Goal: Task Accomplishment & Management: Manage account settings

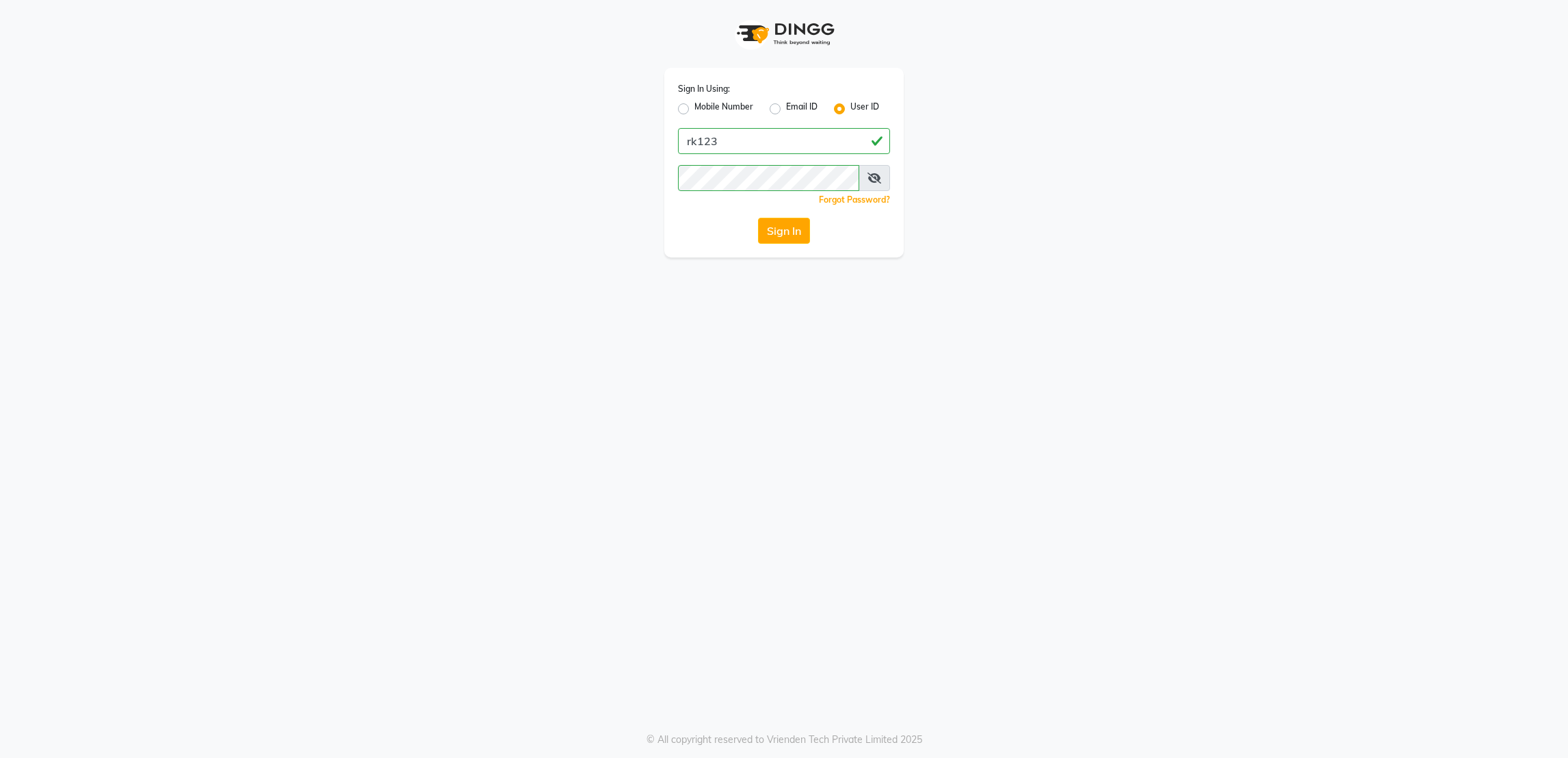
click at [797, 237] on button "Sign In" at bounding box center [784, 230] width 52 height 26
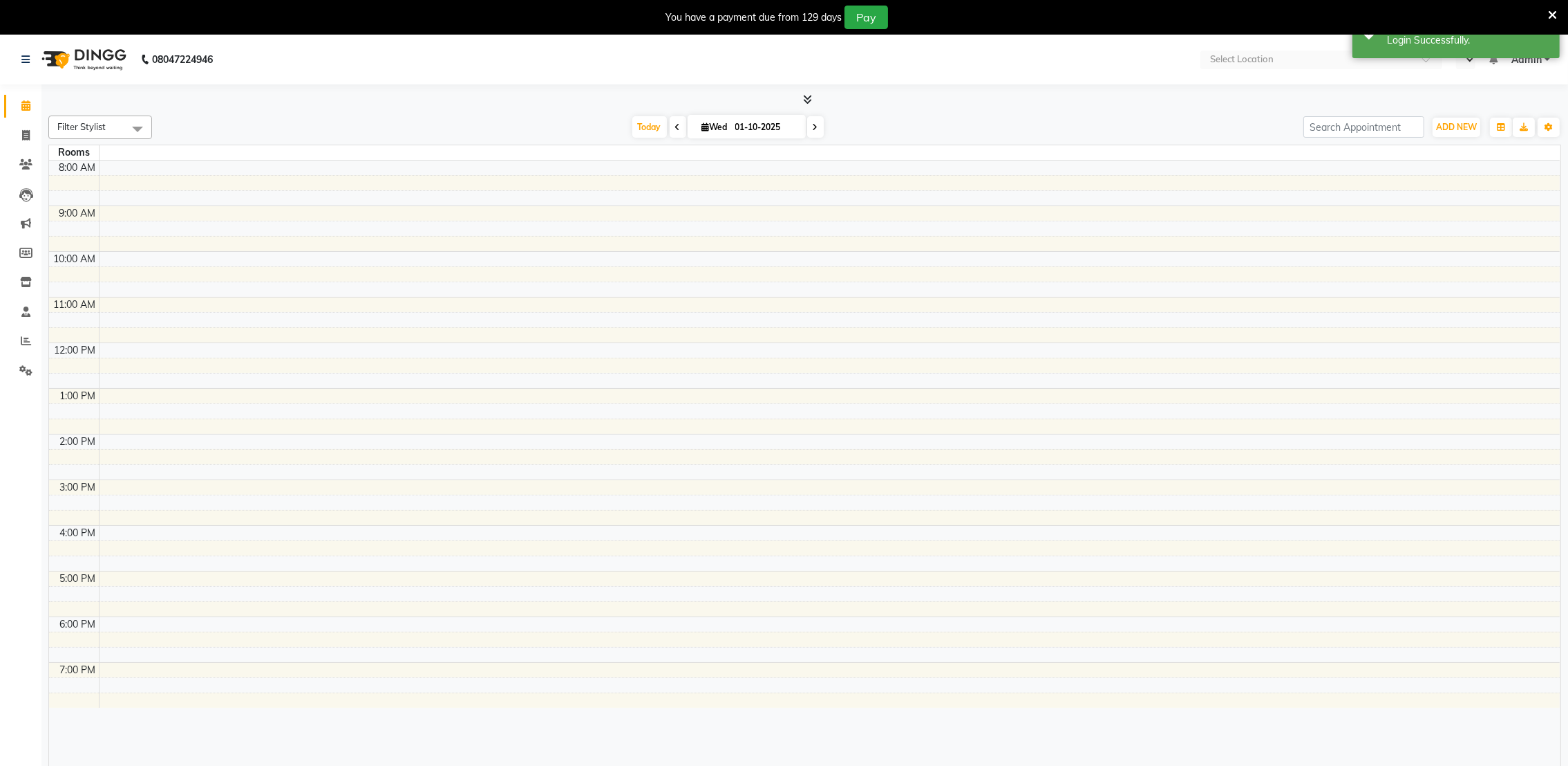
select select "en"
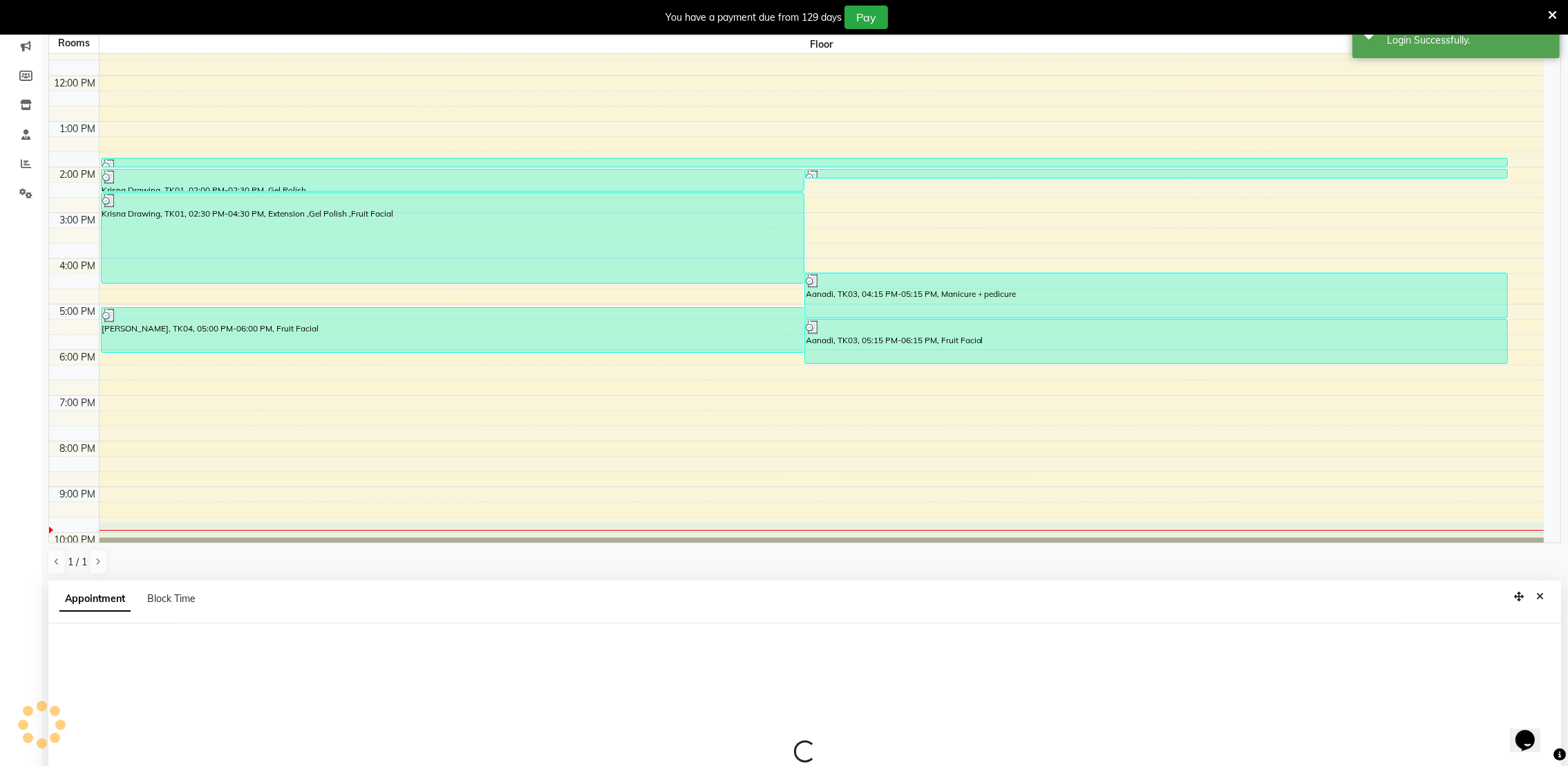
scroll to position [305, 0]
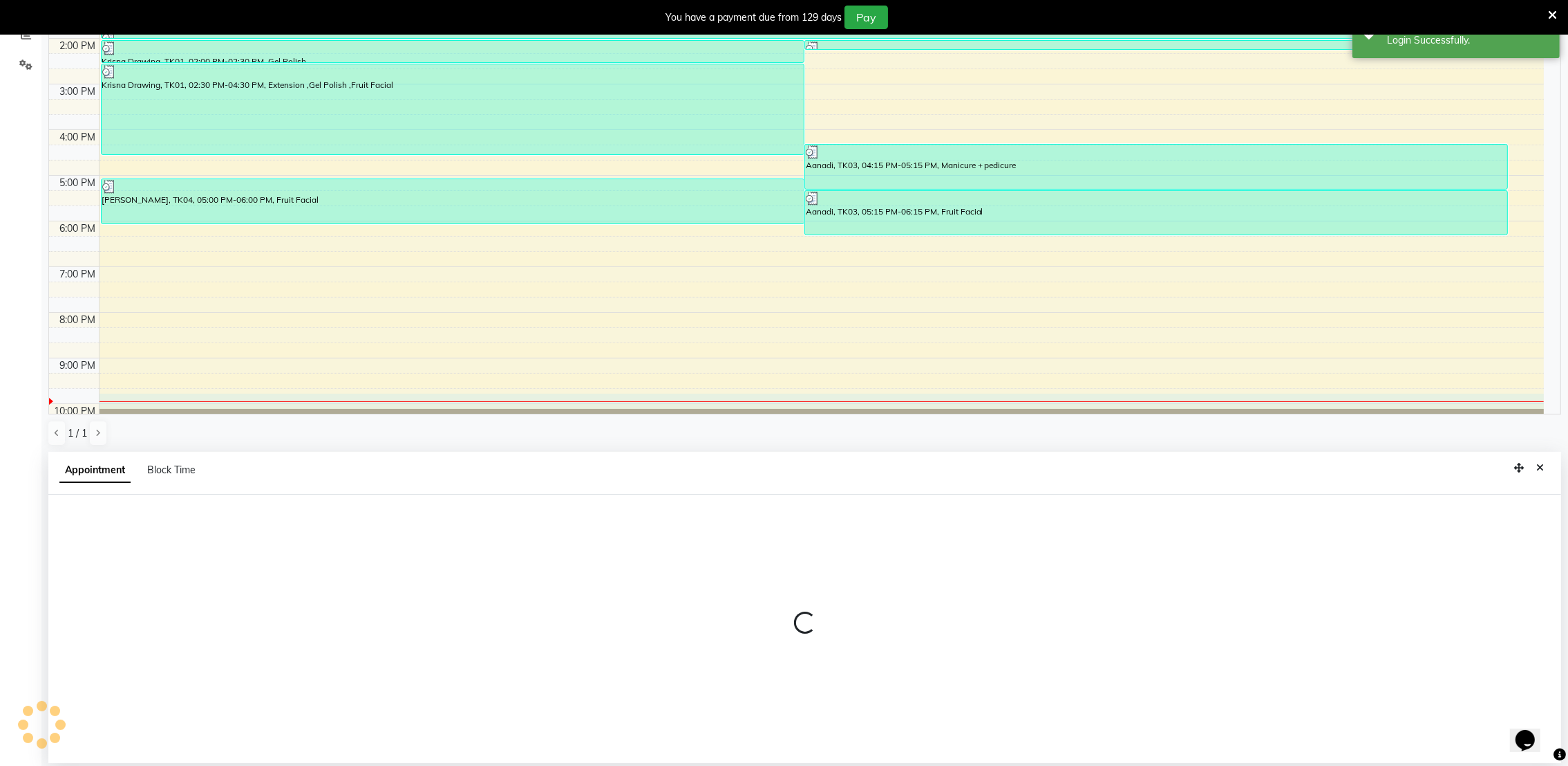
select select "1305"
select select "tentative"
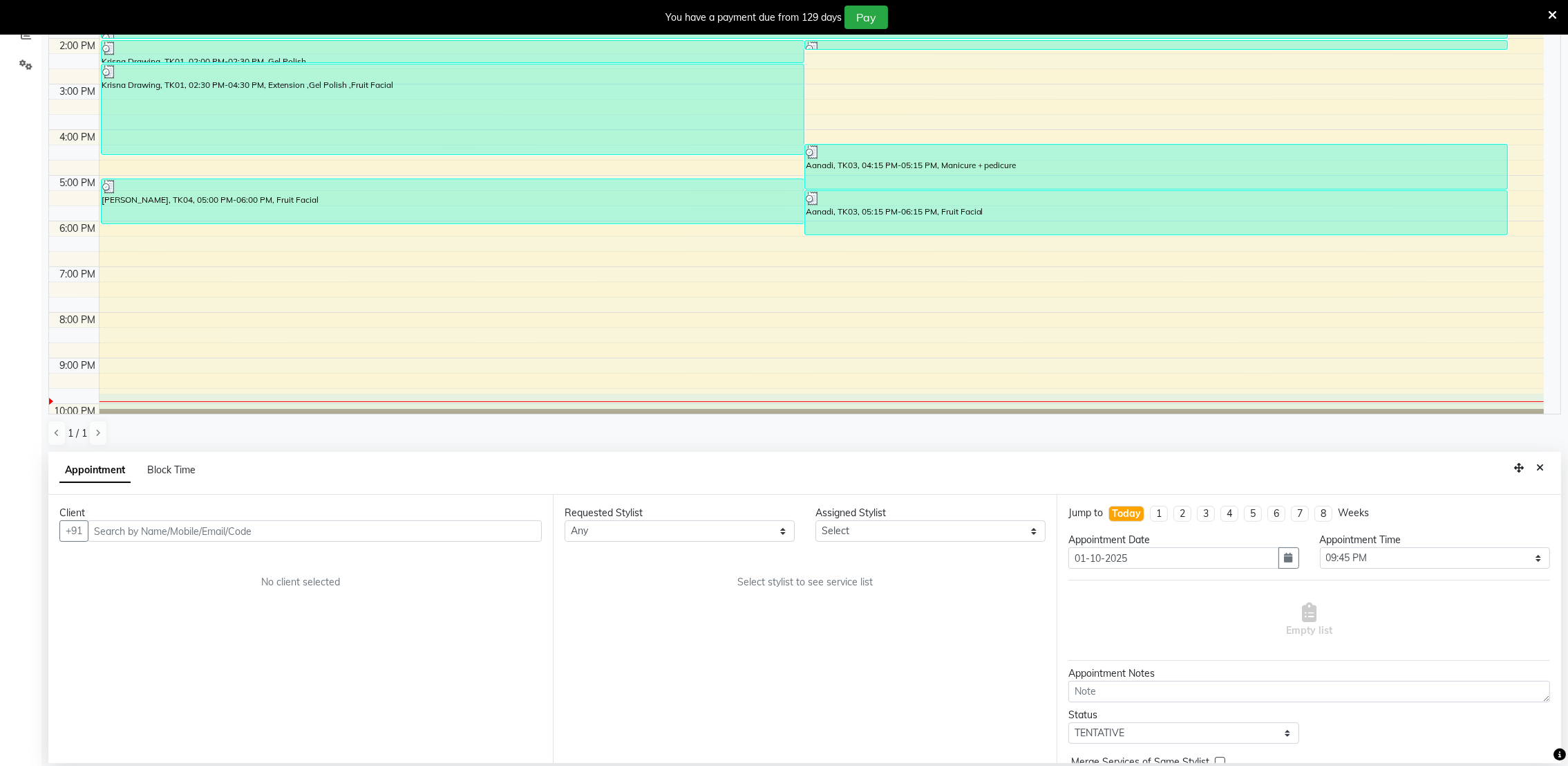
click at [352, 541] on div "Client +91 No client selected" at bounding box center [300, 629] width 504 height 268
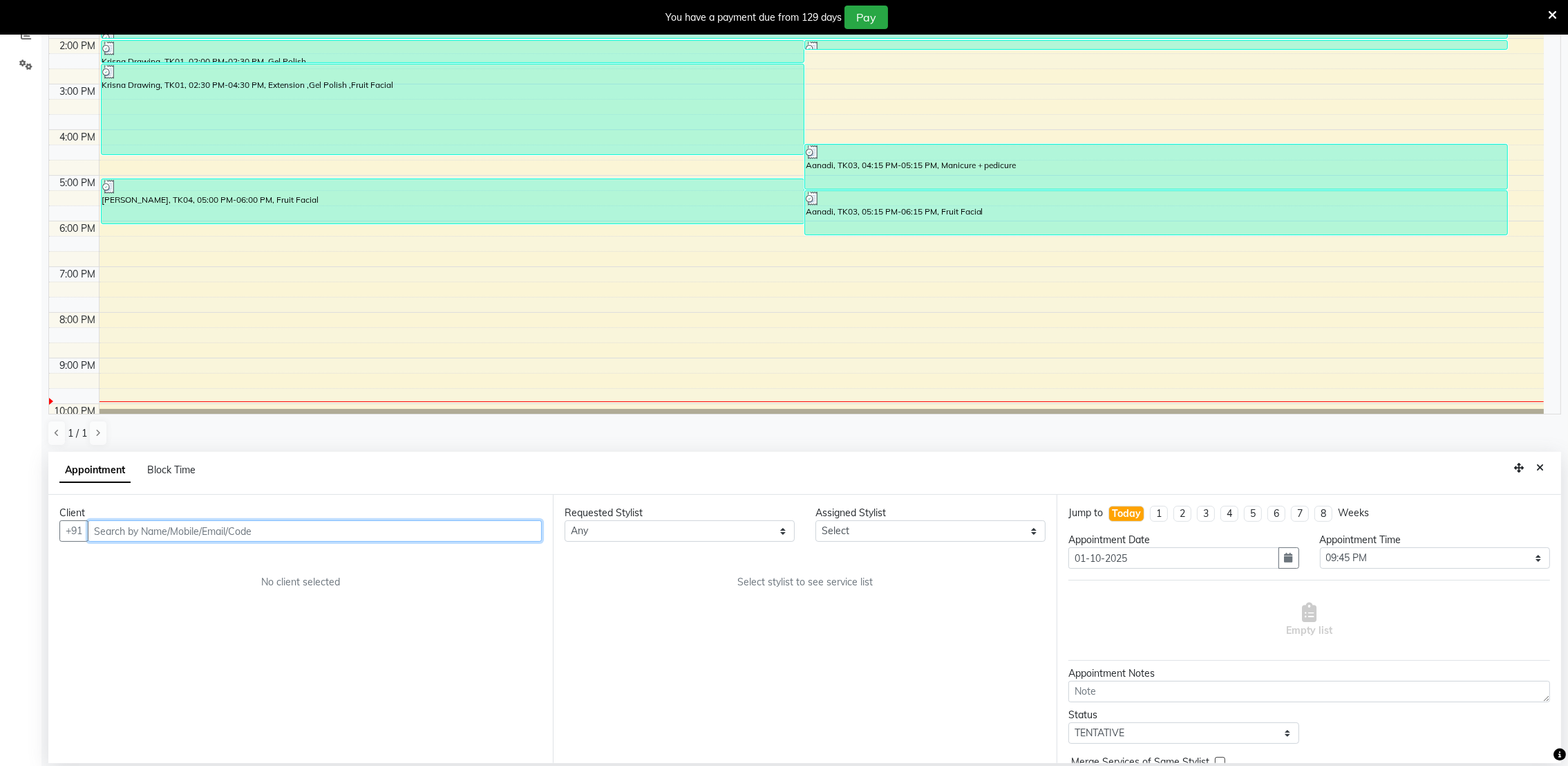
click at [319, 532] on input "text" at bounding box center [314, 531] width 454 height 21
type input "9662667163"
click at [517, 535] on span "Add Client" at bounding box center [513, 530] width 46 height 12
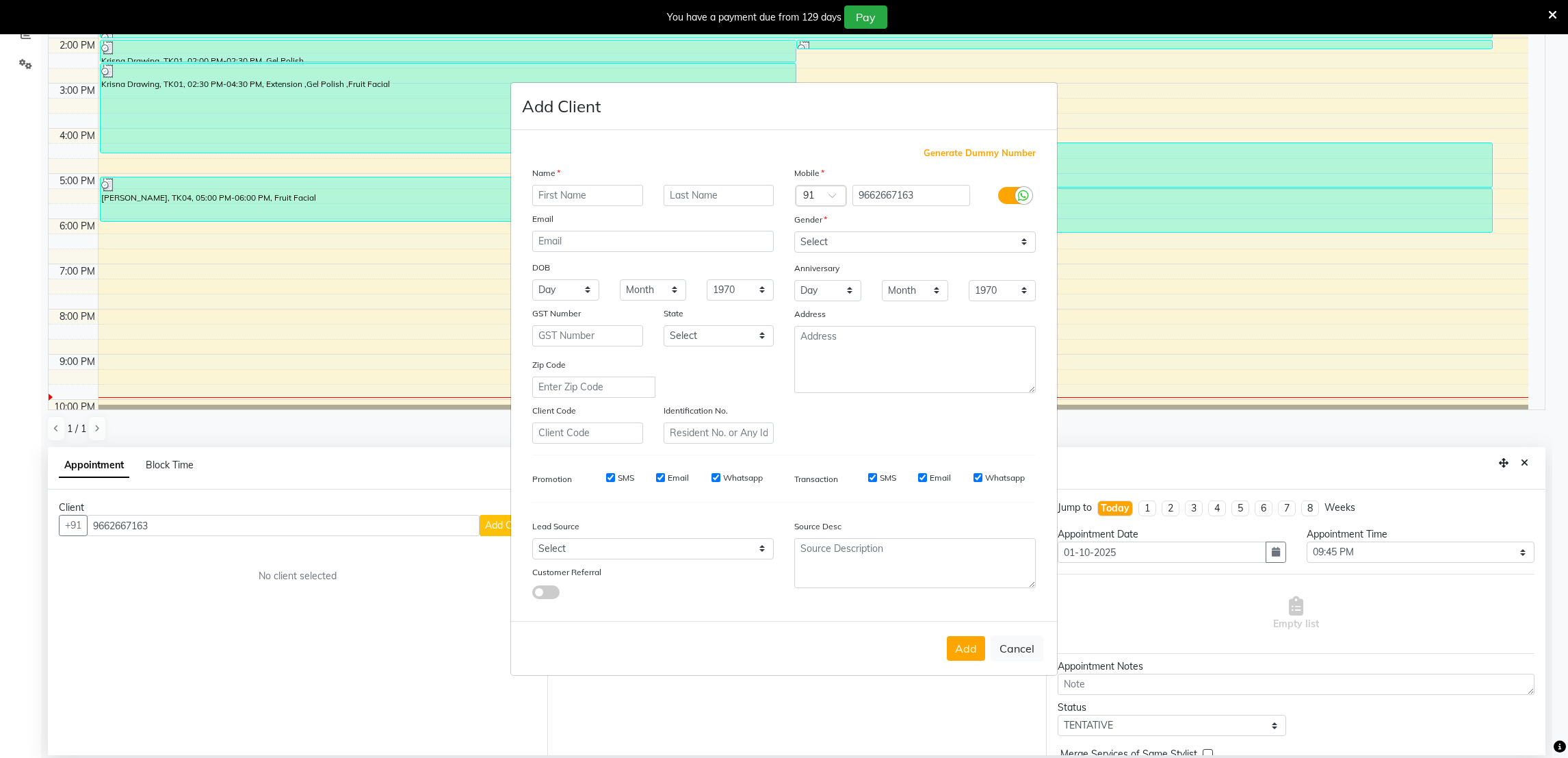
click at [589, 199] on input "text" at bounding box center [587, 195] width 111 height 21
type input "d"
type input "Dharmi"
click at [1022, 247] on select "Select [DEMOGRAPHIC_DATA] [DEMOGRAPHIC_DATA] Other Prefer Not To Say" at bounding box center [915, 242] width 242 height 21
select select "[DEMOGRAPHIC_DATA]"
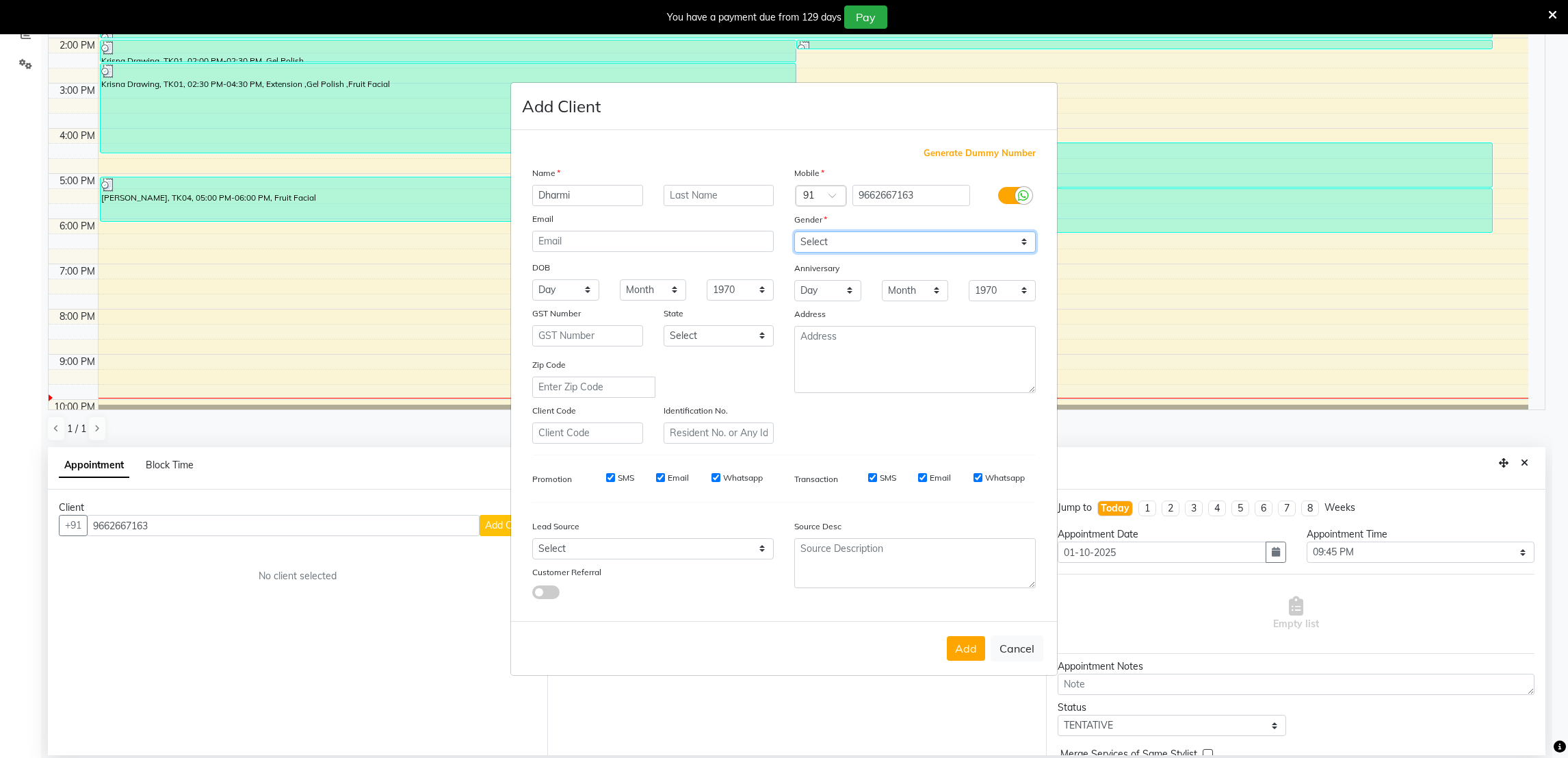
click at [794, 231] on select "Select [DEMOGRAPHIC_DATA] [DEMOGRAPHIC_DATA] Other Prefer Not To Say" at bounding box center [915, 242] width 242 height 21
click at [967, 652] on button "Add" at bounding box center [966, 648] width 38 height 25
select select
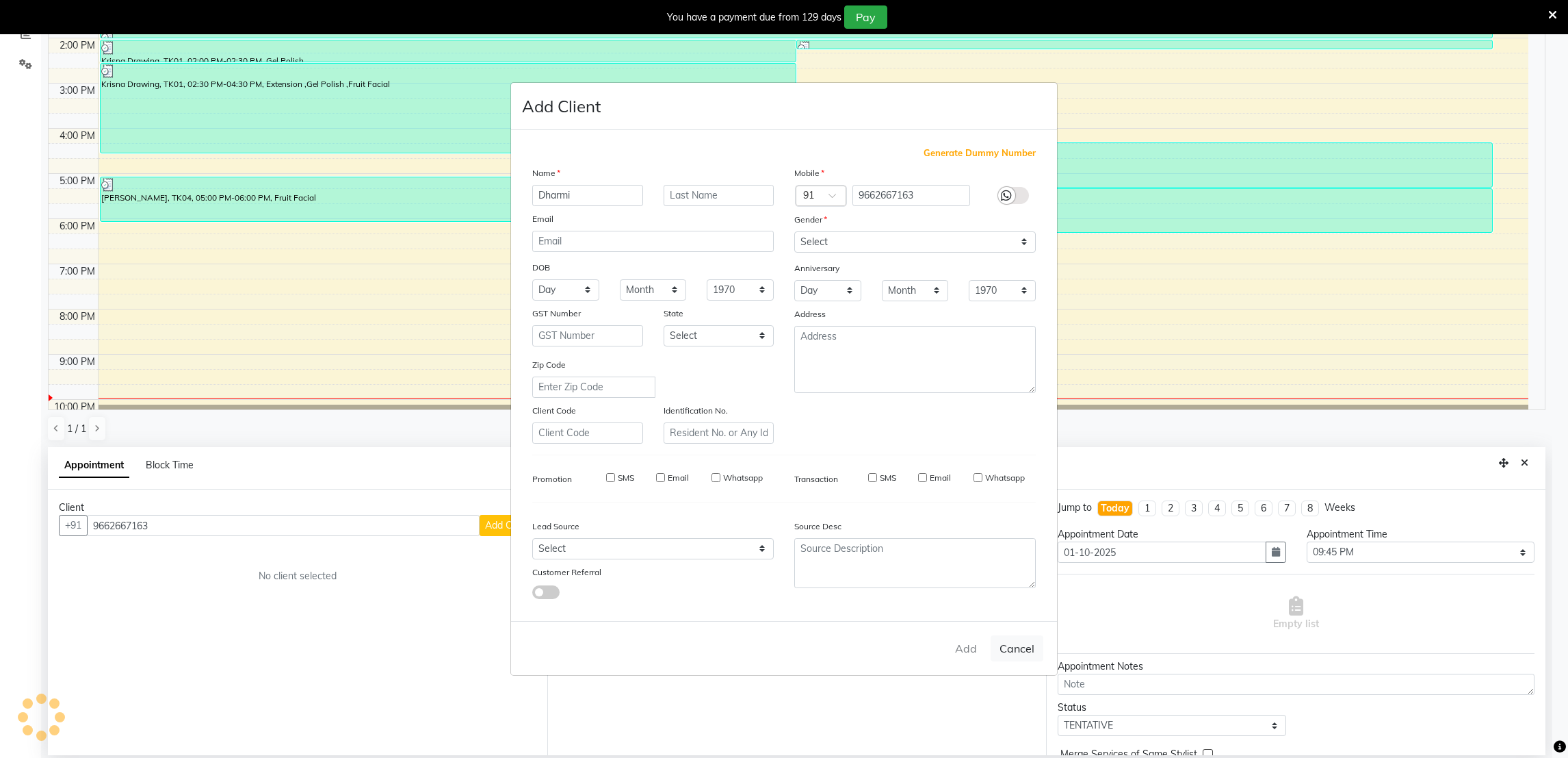
select select
checkbox input "false"
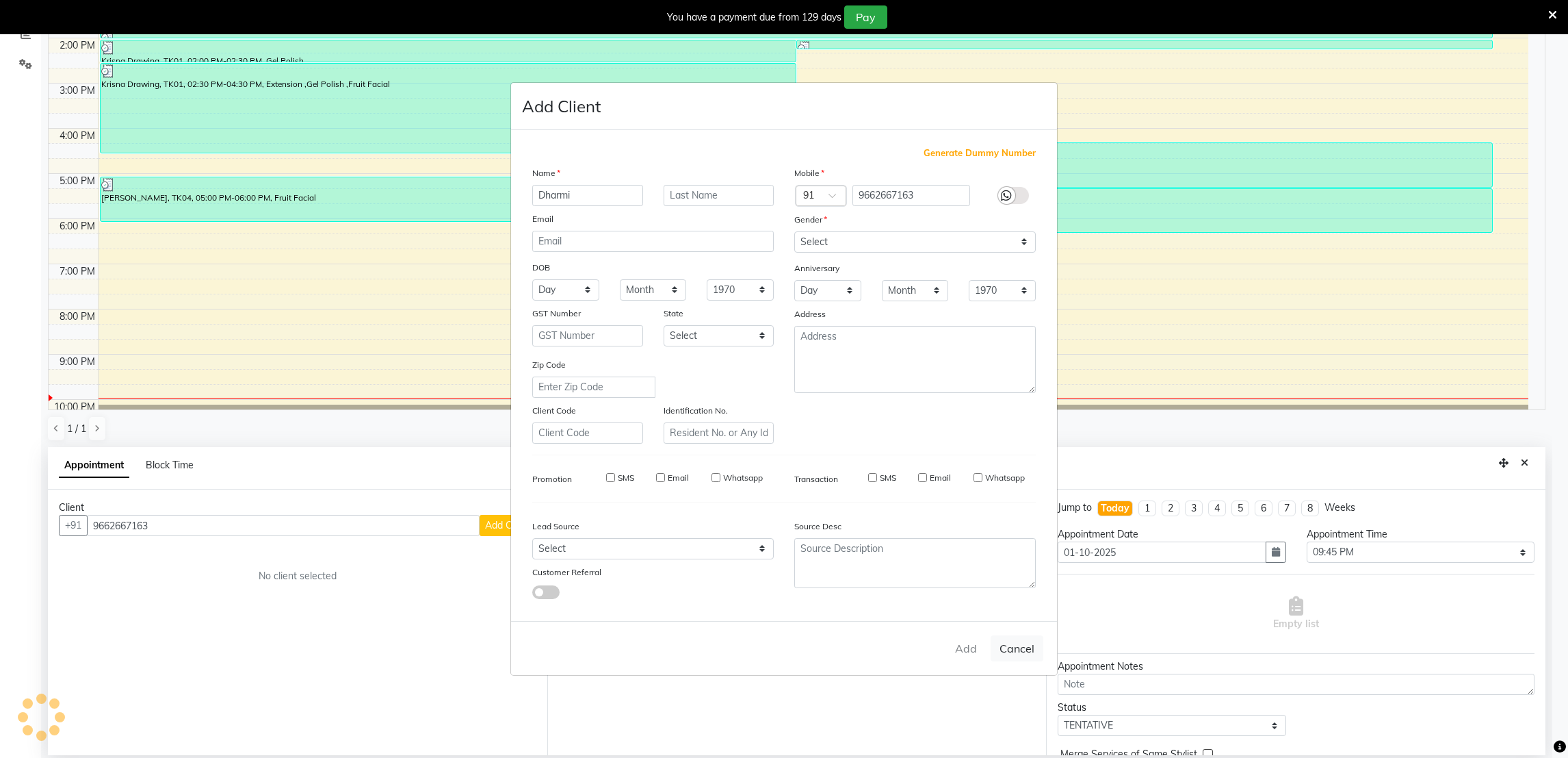
checkbox input "false"
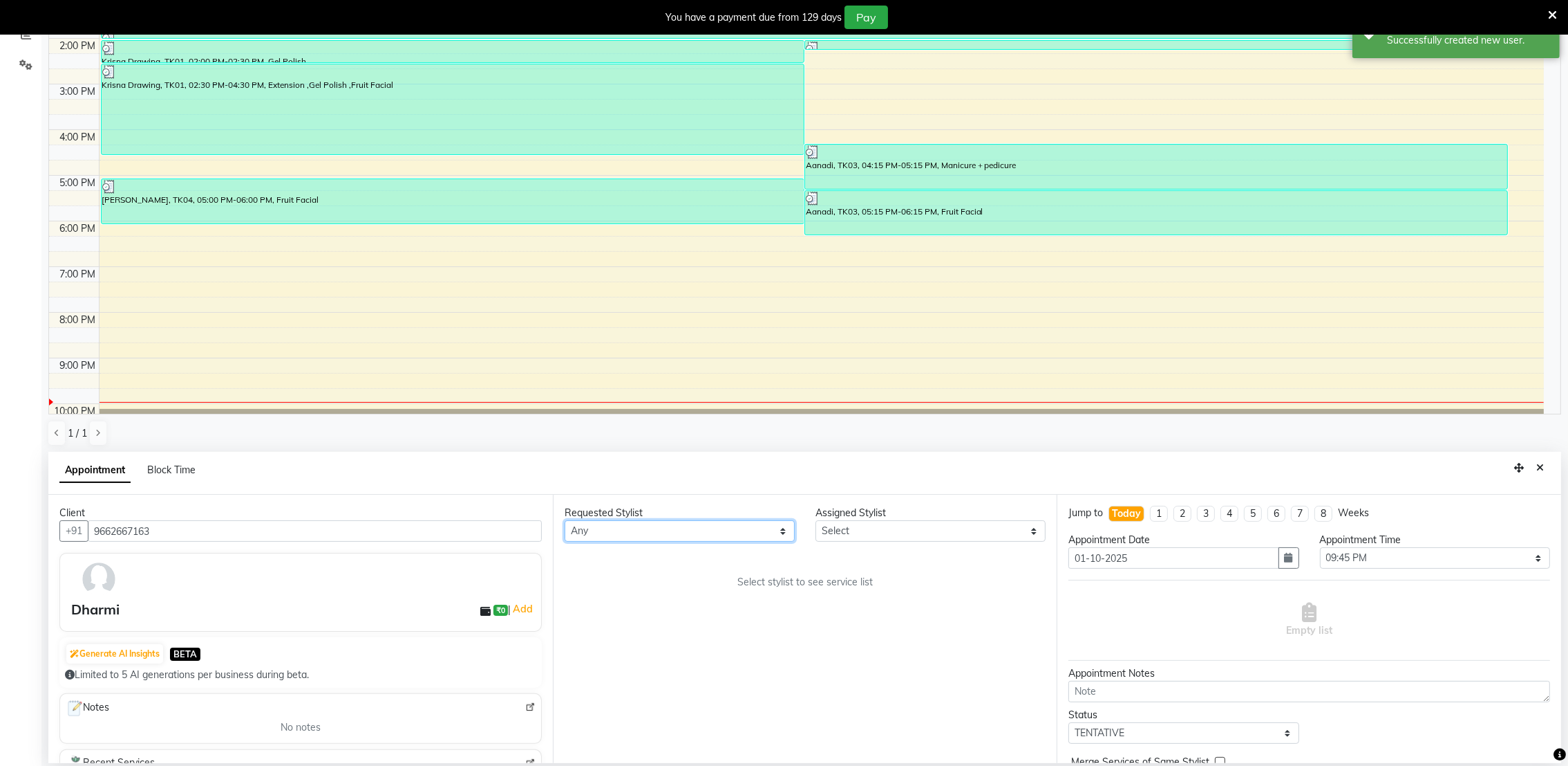
click at [785, 536] on select "Any [PERSON_NAME] [PERSON_NAME]" at bounding box center [680, 531] width 231 height 21
select select "72269"
click at [565, 520] on select "Any [PERSON_NAME] [PERSON_NAME]" at bounding box center [680, 531] width 231 height 21
select select "72269"
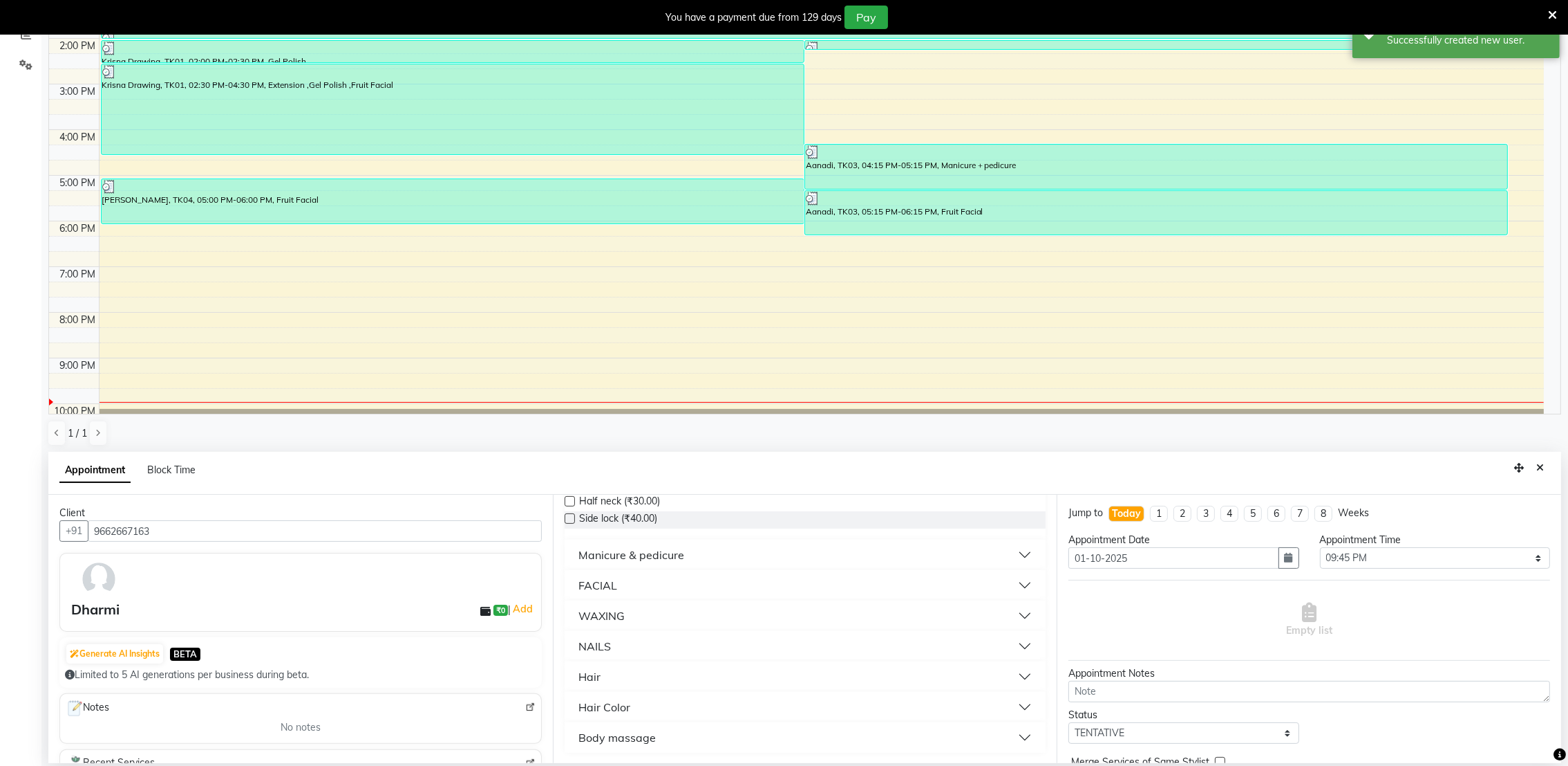
scroll to position [248, 0]
click at [740, 681] on button "Hair" at bounding box center [806, 676] width 471 height 25
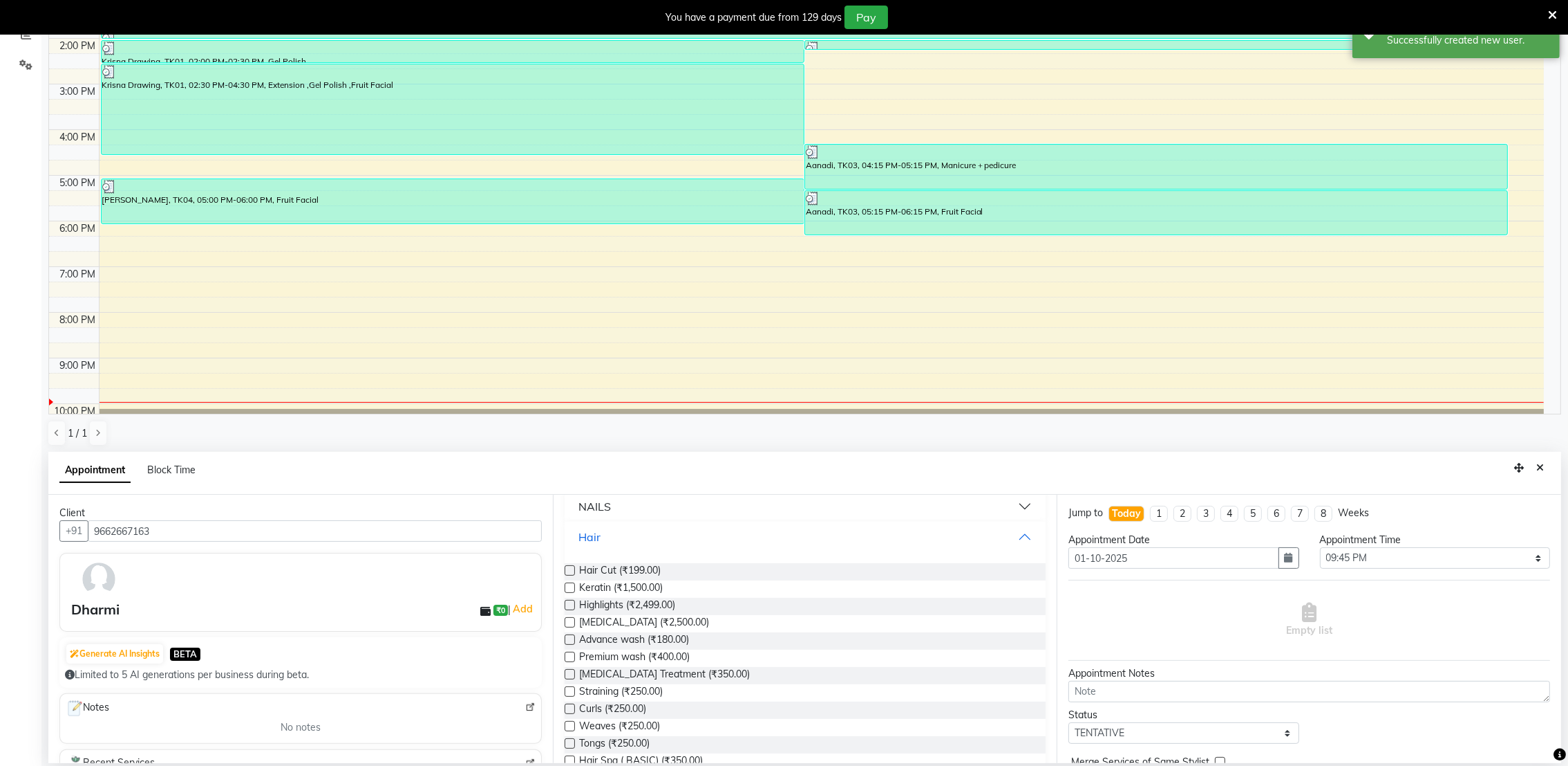
scroll to position [406, 0]
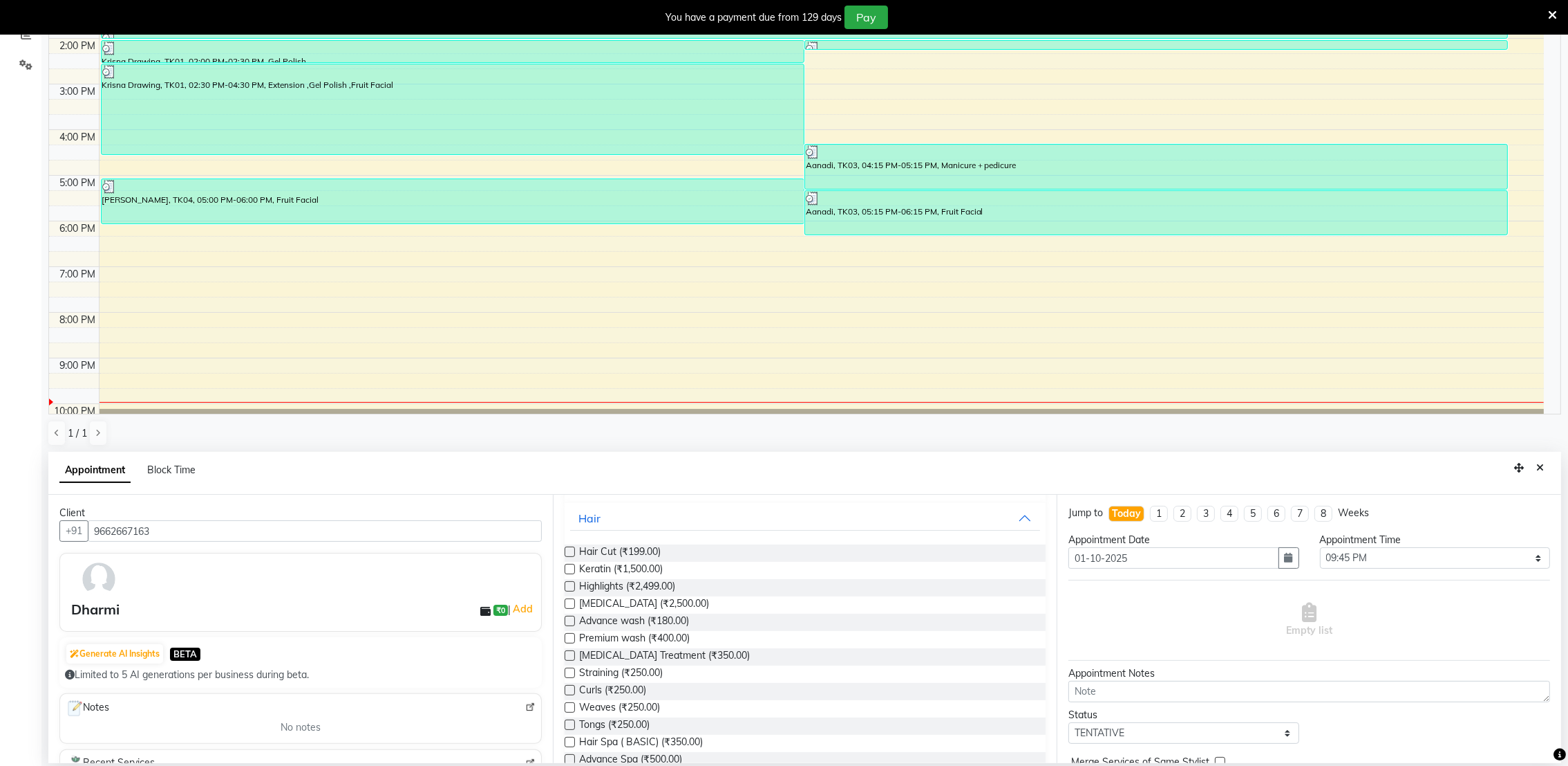
click at [573, 619] on label at bounding box center [570, 621] width 11 height 11
click at [573, 619] on input "checkbox" at bounding box center [569, 622] width 9 height 9
checkbox input "true"
select select "4024"
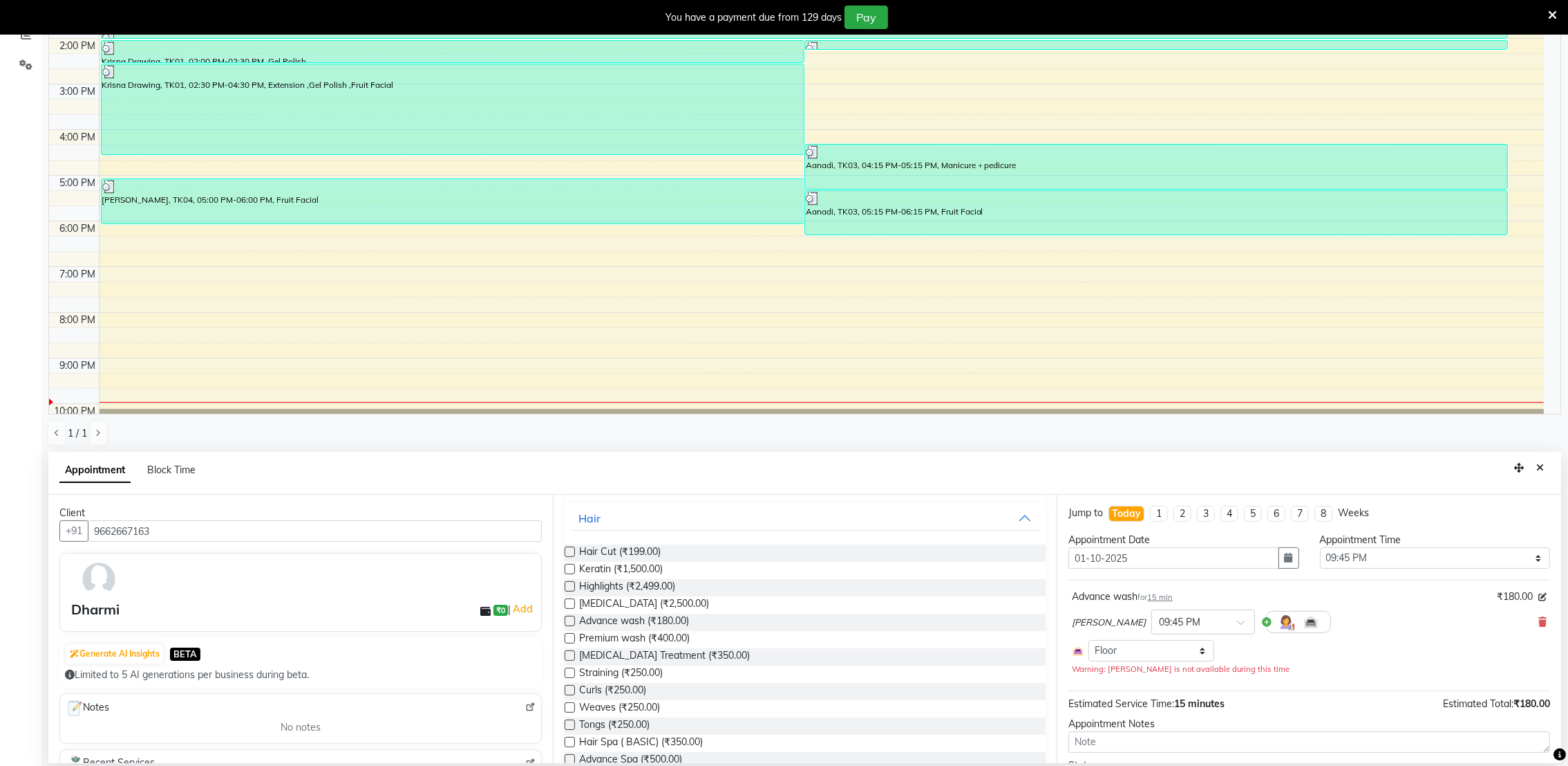
checkbox input "false"
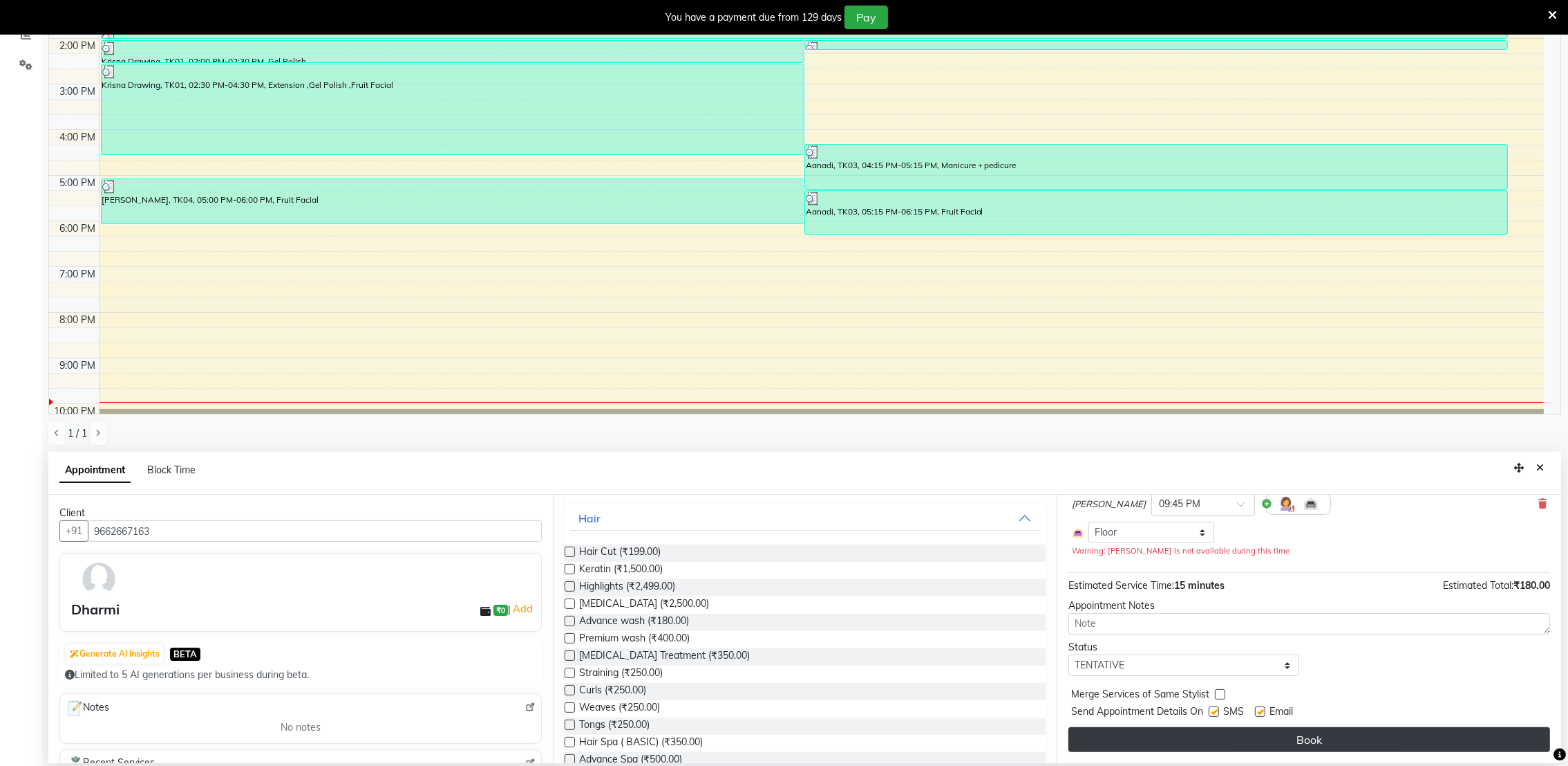
click at [1414, 730] on button "Book" at bounding box center [1309, 739] width 482 height 25
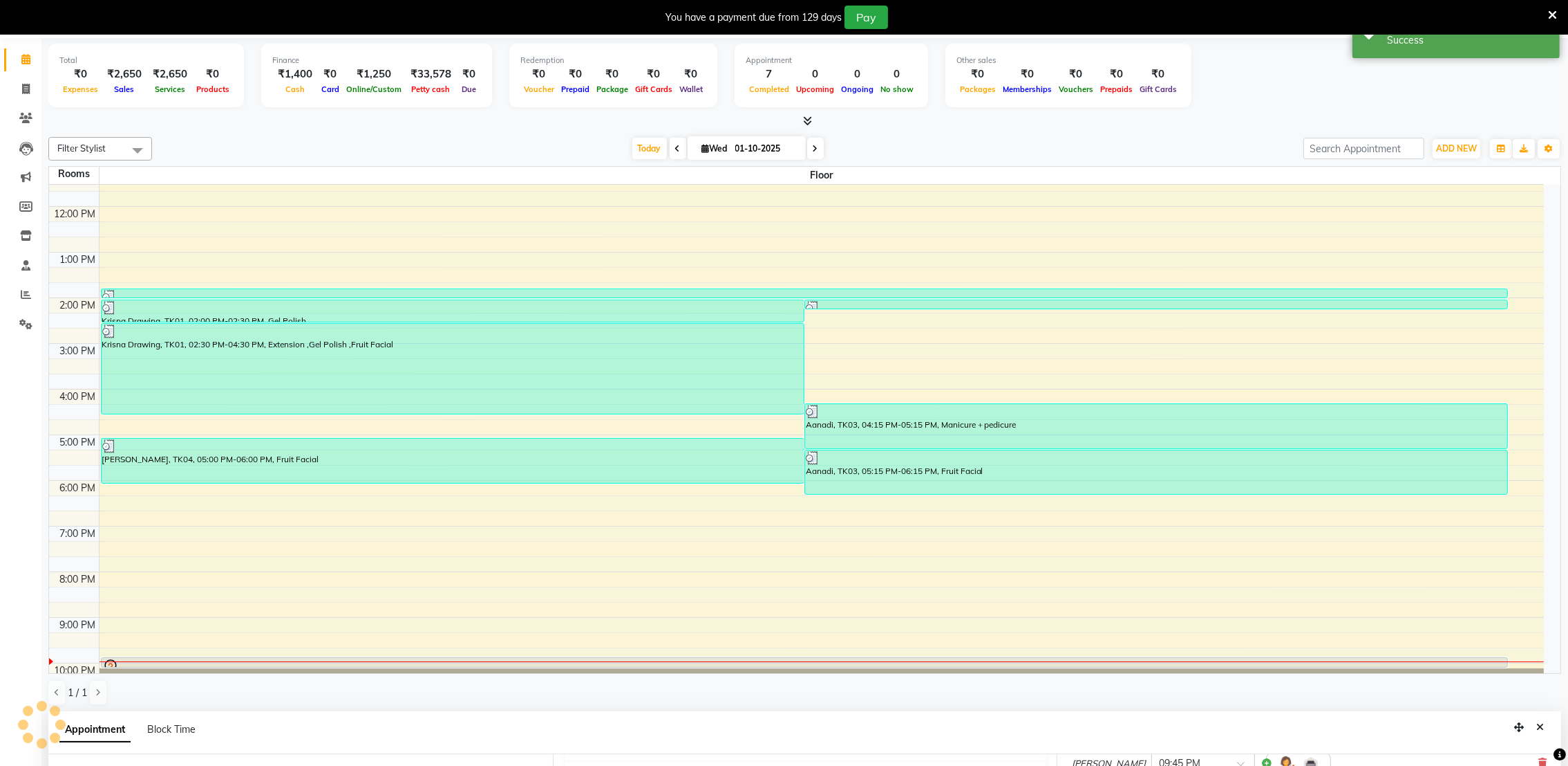
scroll to position [0, 0]
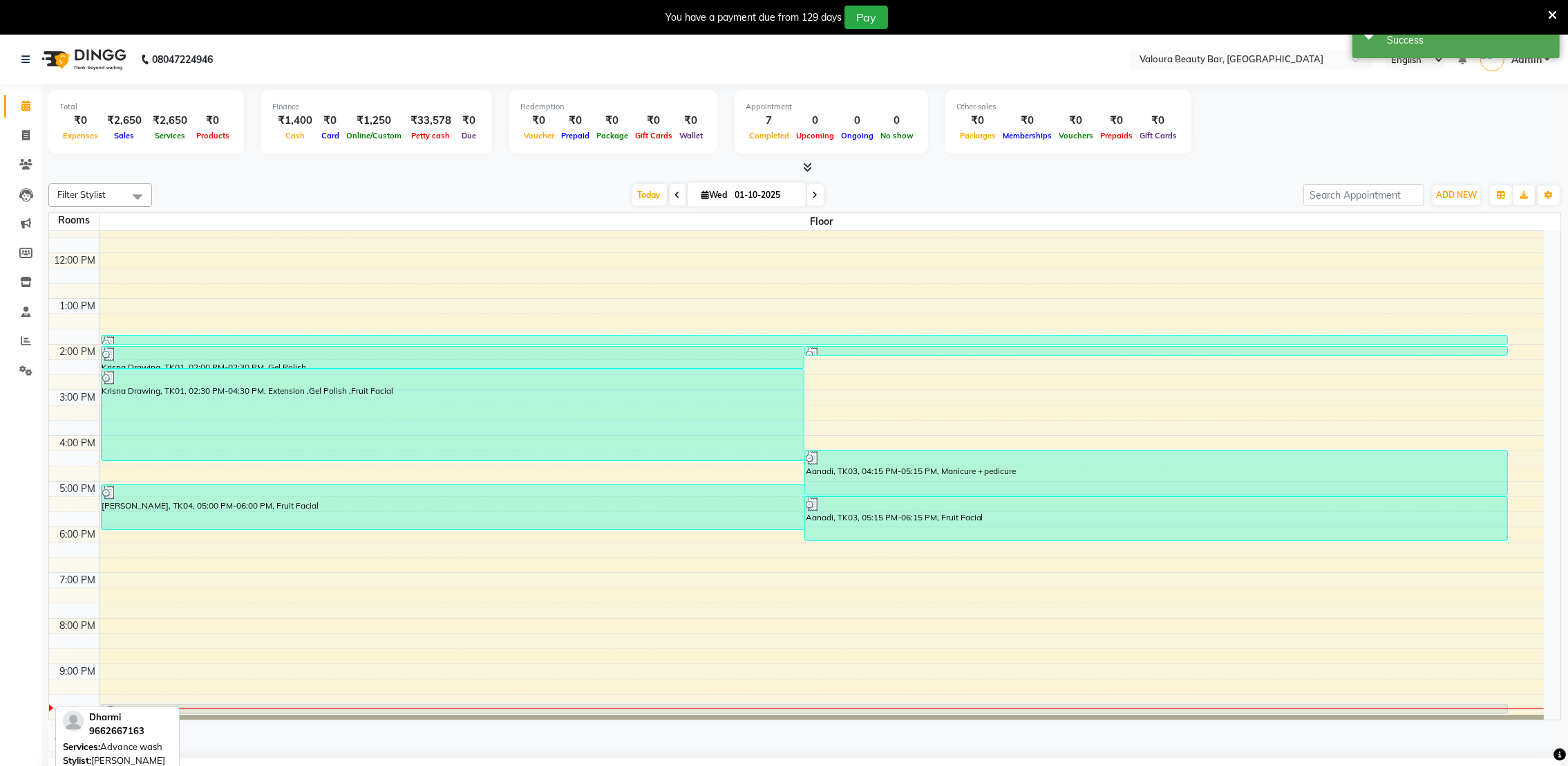
click at [919, 705] on div at bounding box center [805, 713] width 1404 height 16
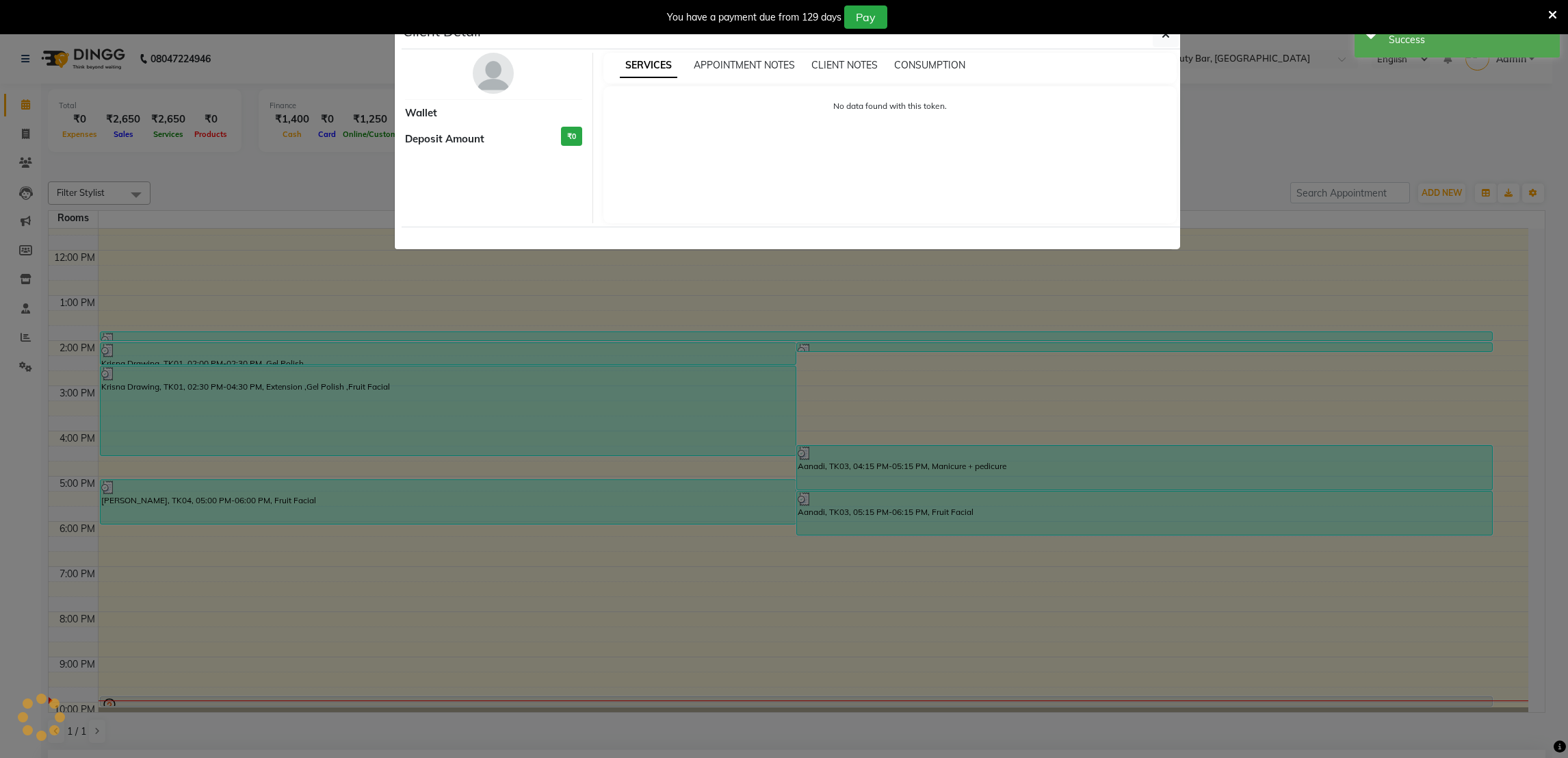
select select "7"
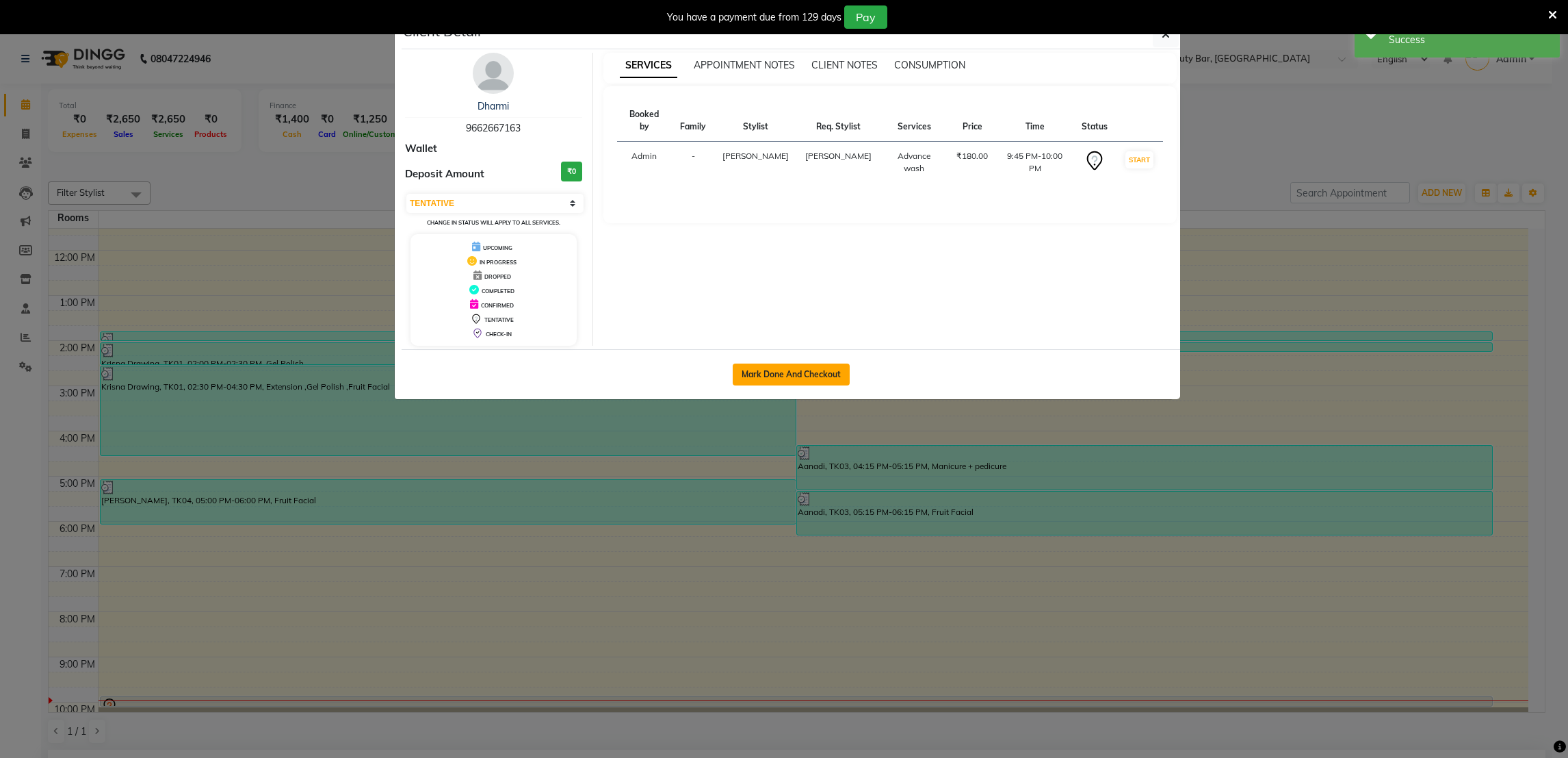
click at [782, 375] on button "Mark Done And Checkout" at bounding box center [791, 374] width 117 height 22
select select "service"
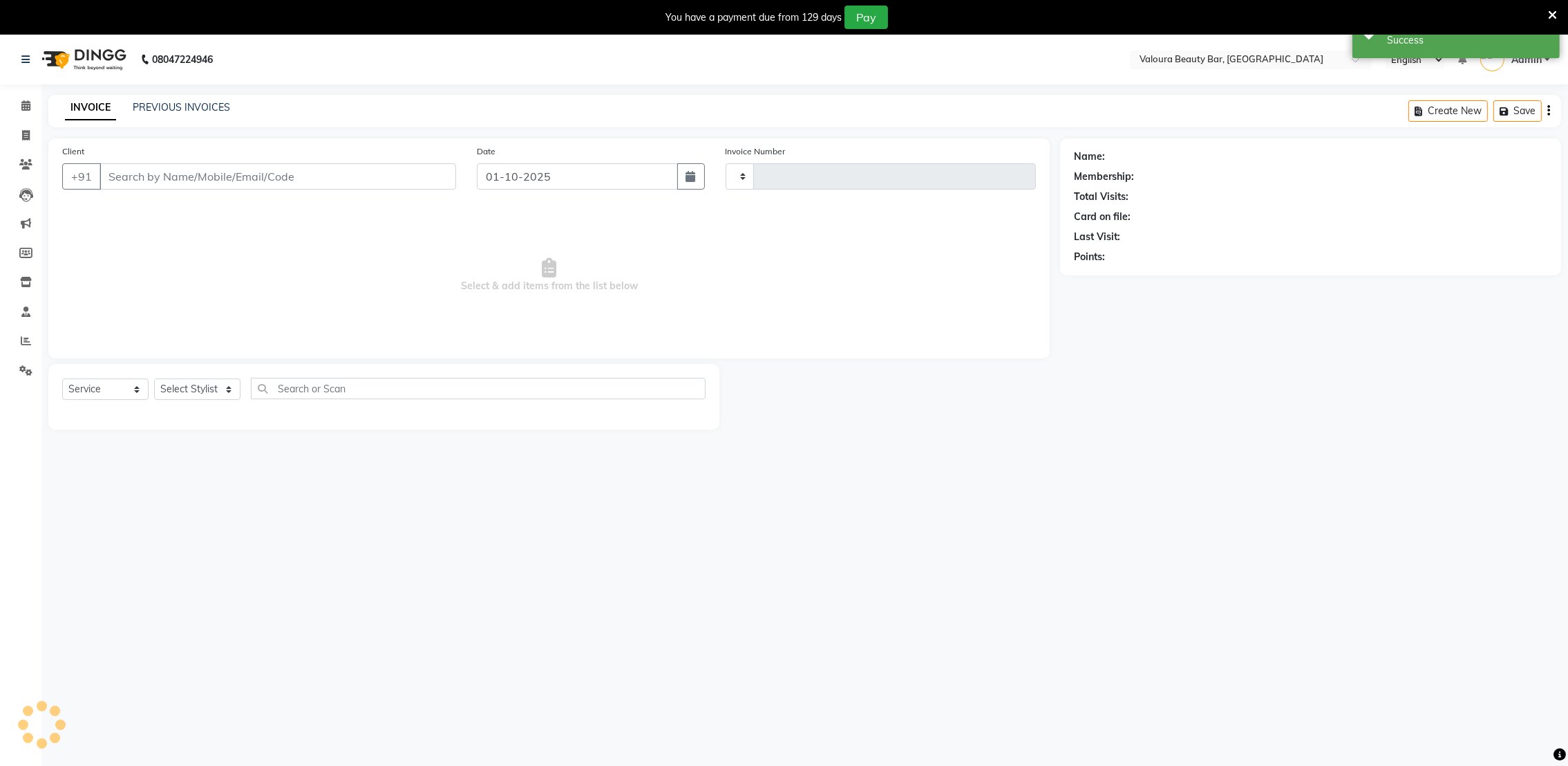
type input "0156"
select select "7995"
type input "9662667163"
select select "72269"
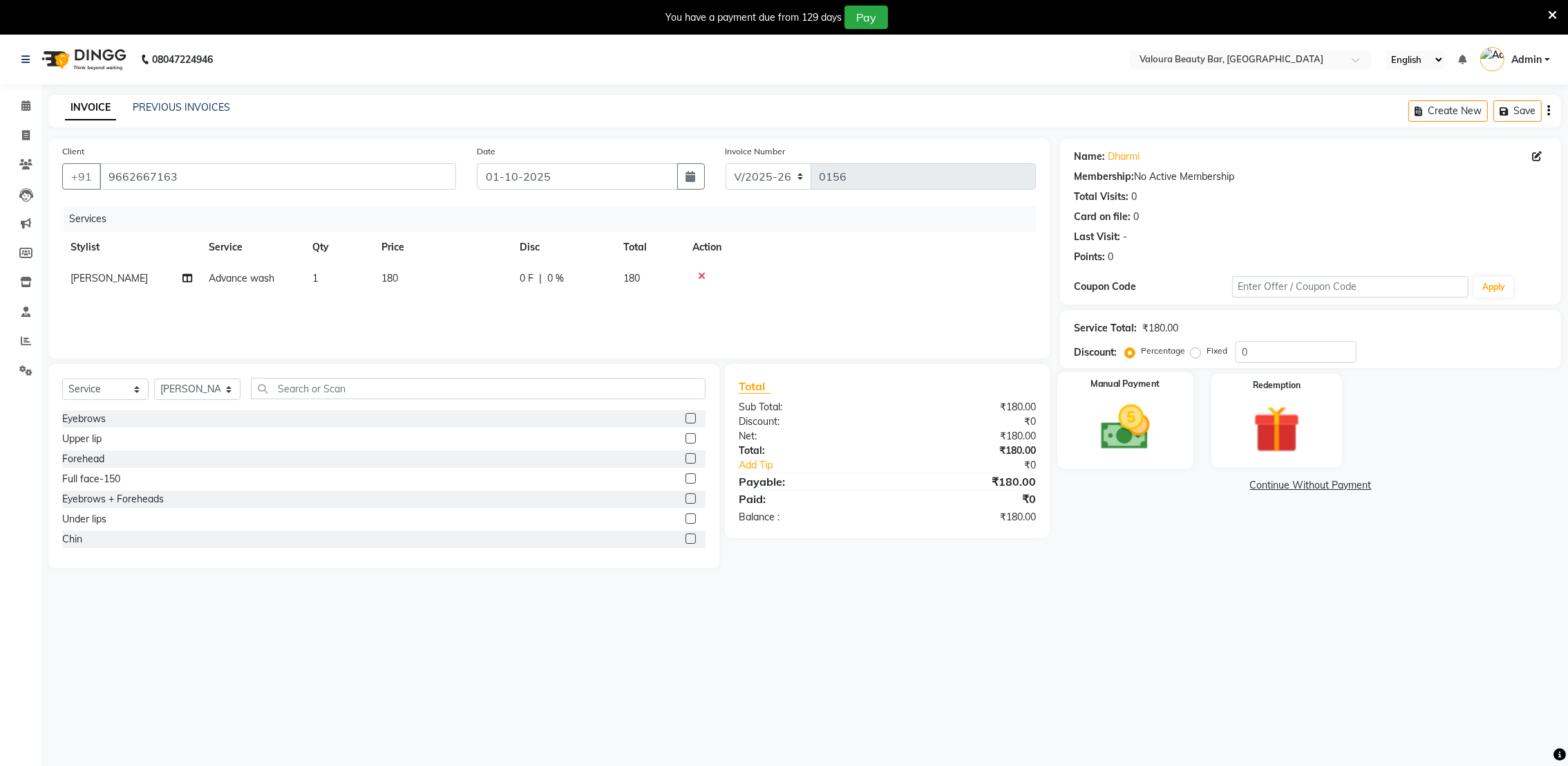
click at [1159, 459] on div "Manual Payment" at bounding box center [1125, 420] width 135 height 98
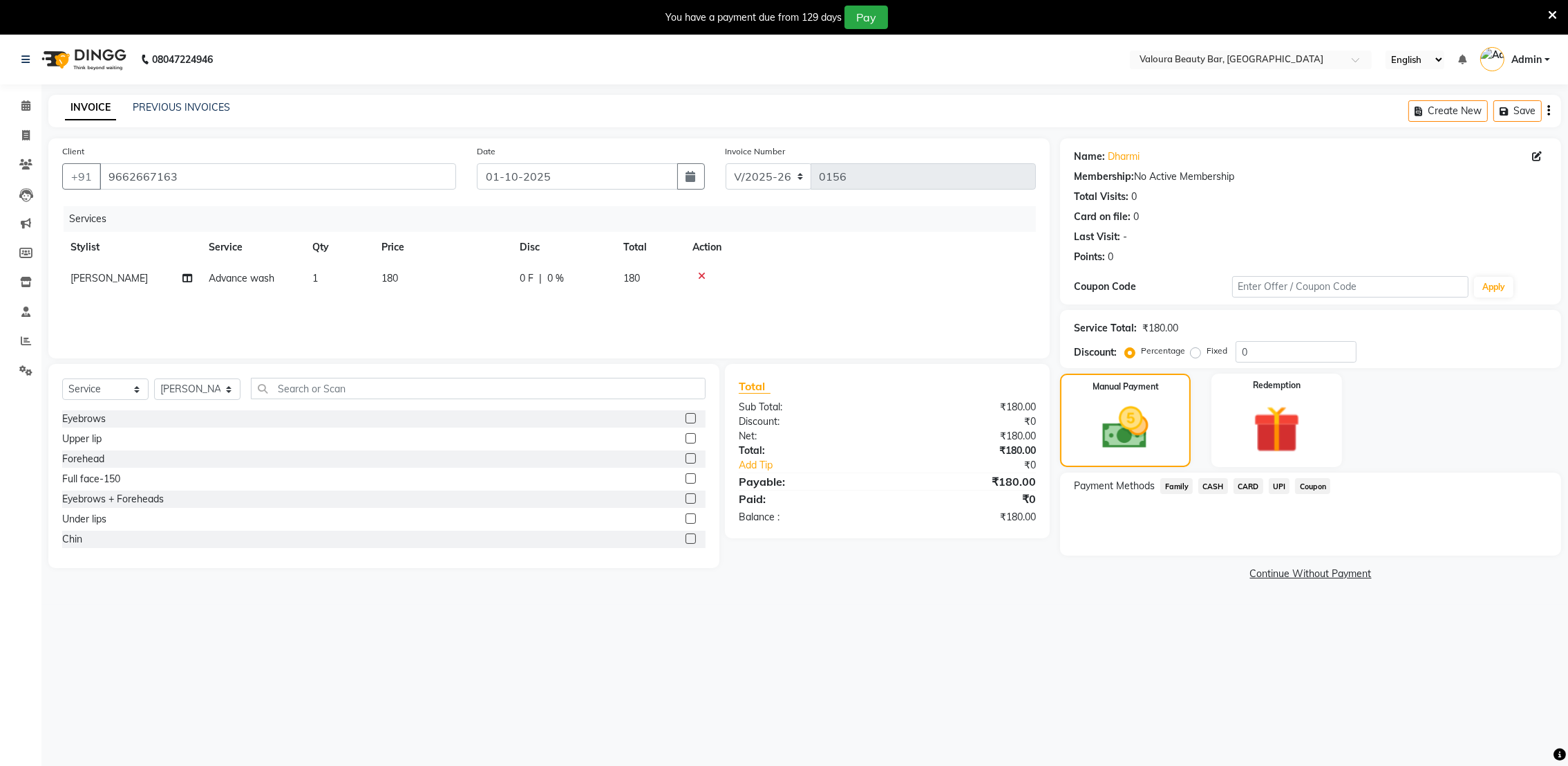
click at [1275, 487] on span "UPI" at bounding box center [1280, 486] width 21 height 16
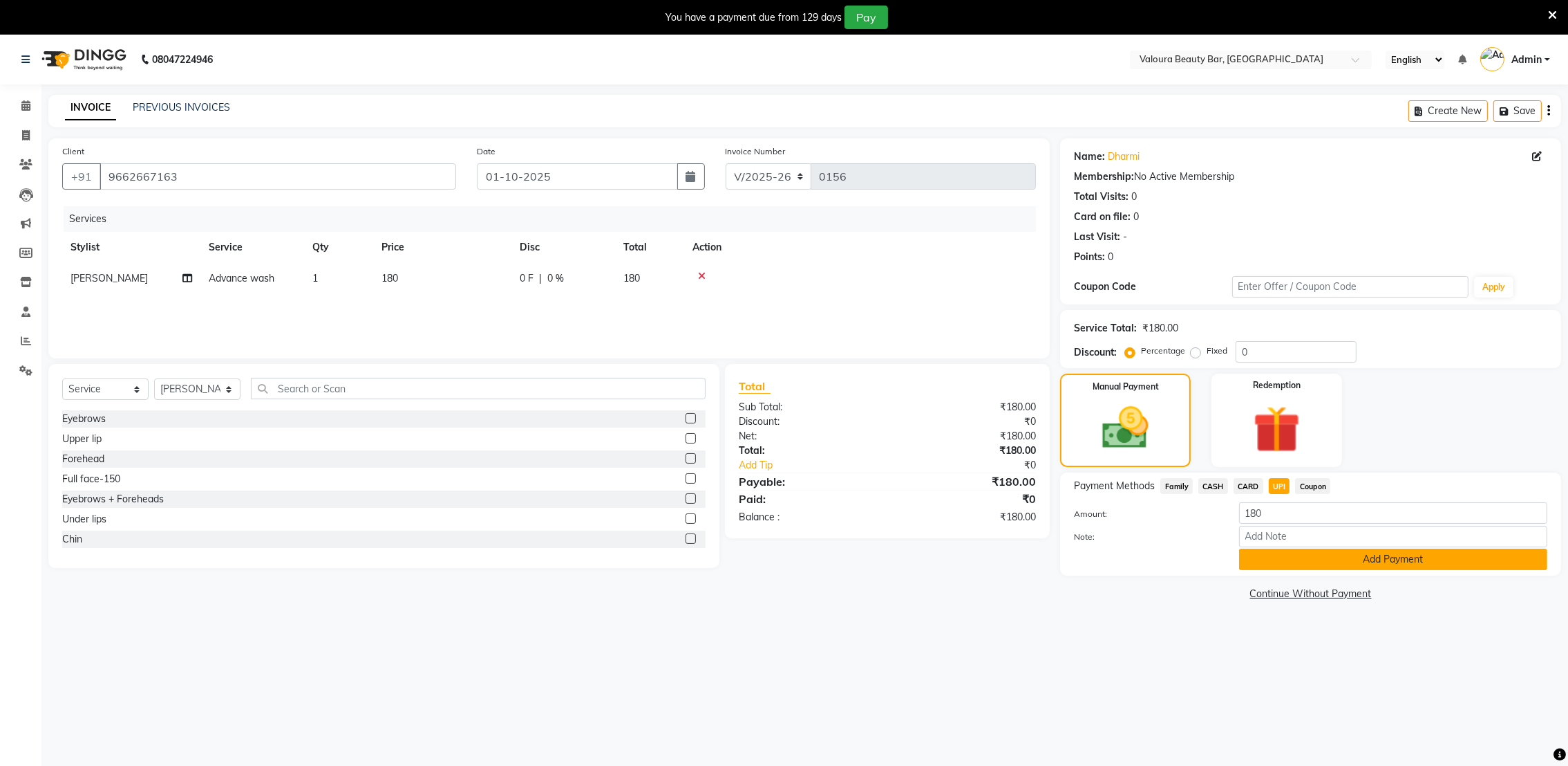
click at [1299, 557] on button "Add Payment" at bounding box center [1393, 559] width 308 height 21
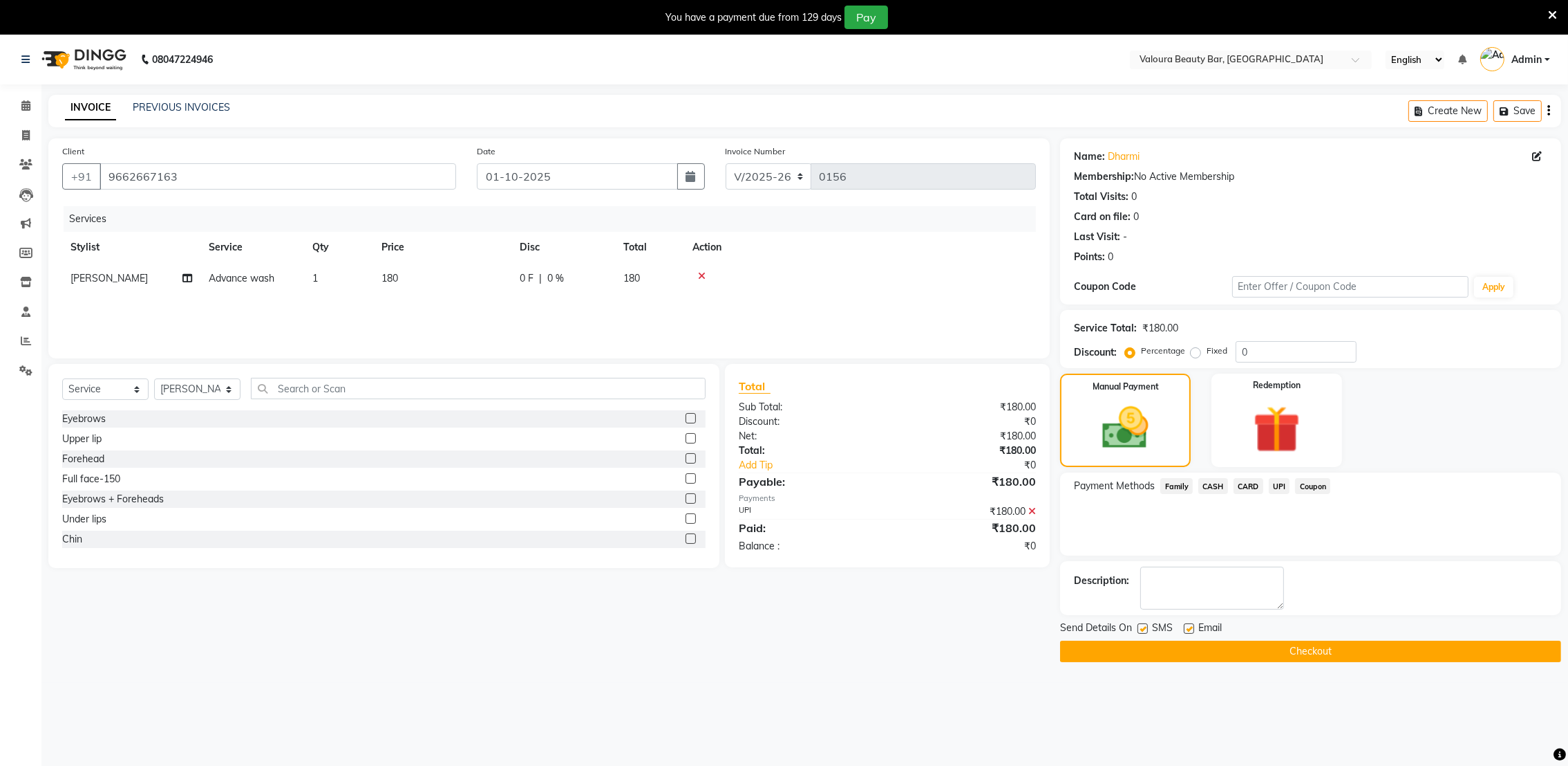
click at [1321, 653] on button "Checkout" at bounding box center [1310, 651] width 501 height 21
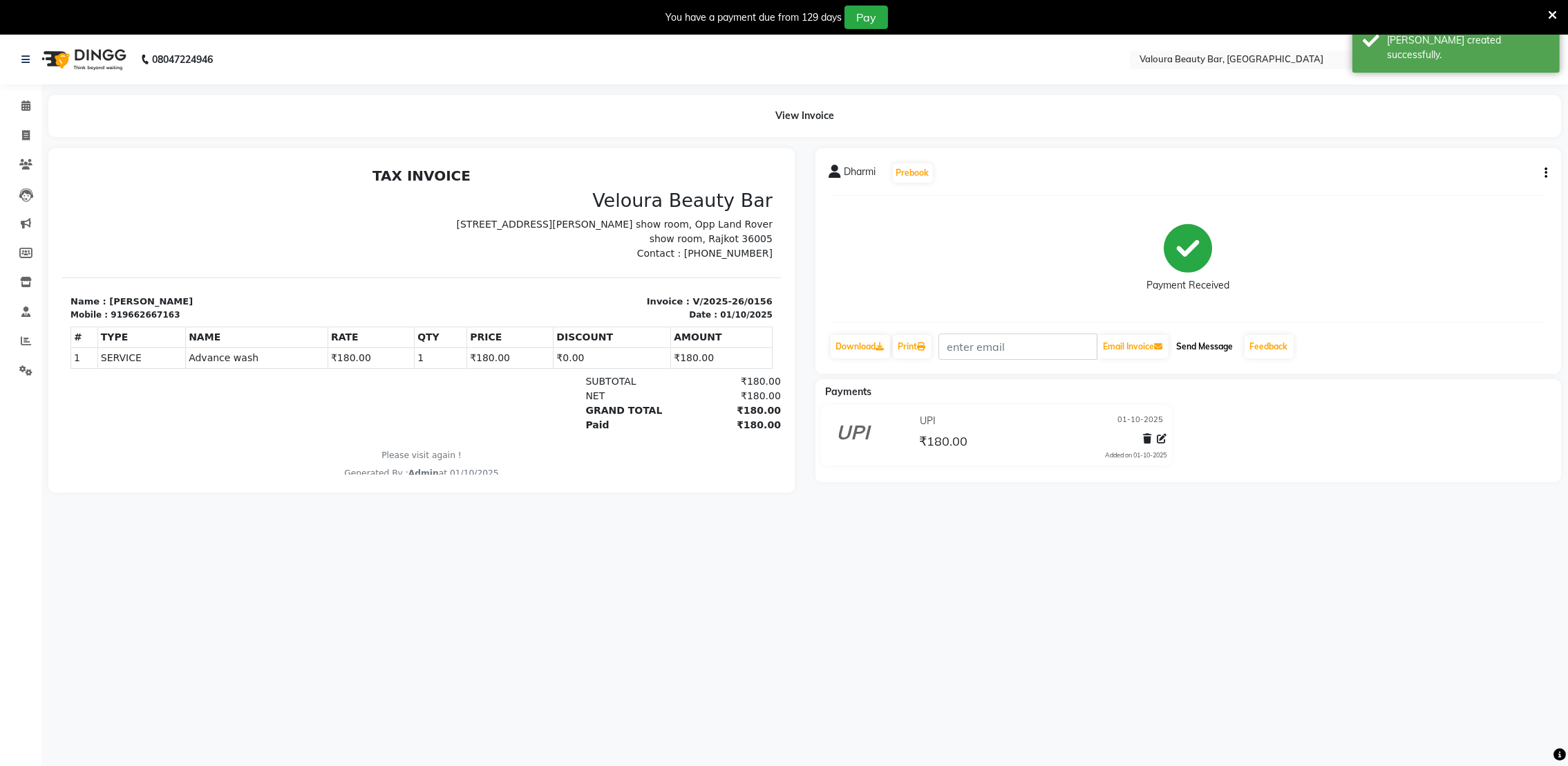
click at [1204, 356] on button "Send Message" at bounding box center [1205, 346] width 68 height 23
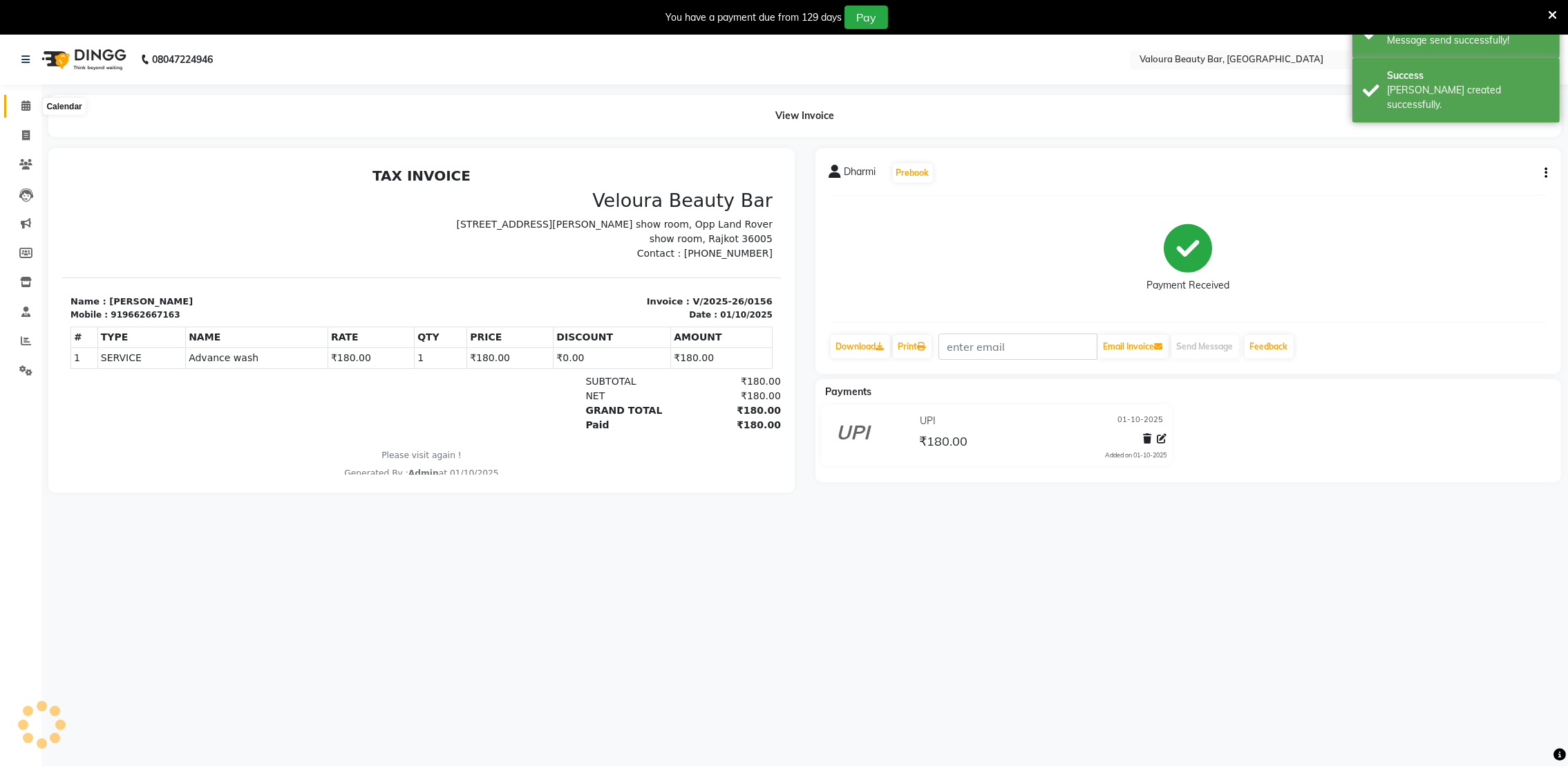
click at [23, 110] on icon at bounding box center [26, 105] width 9 height 11
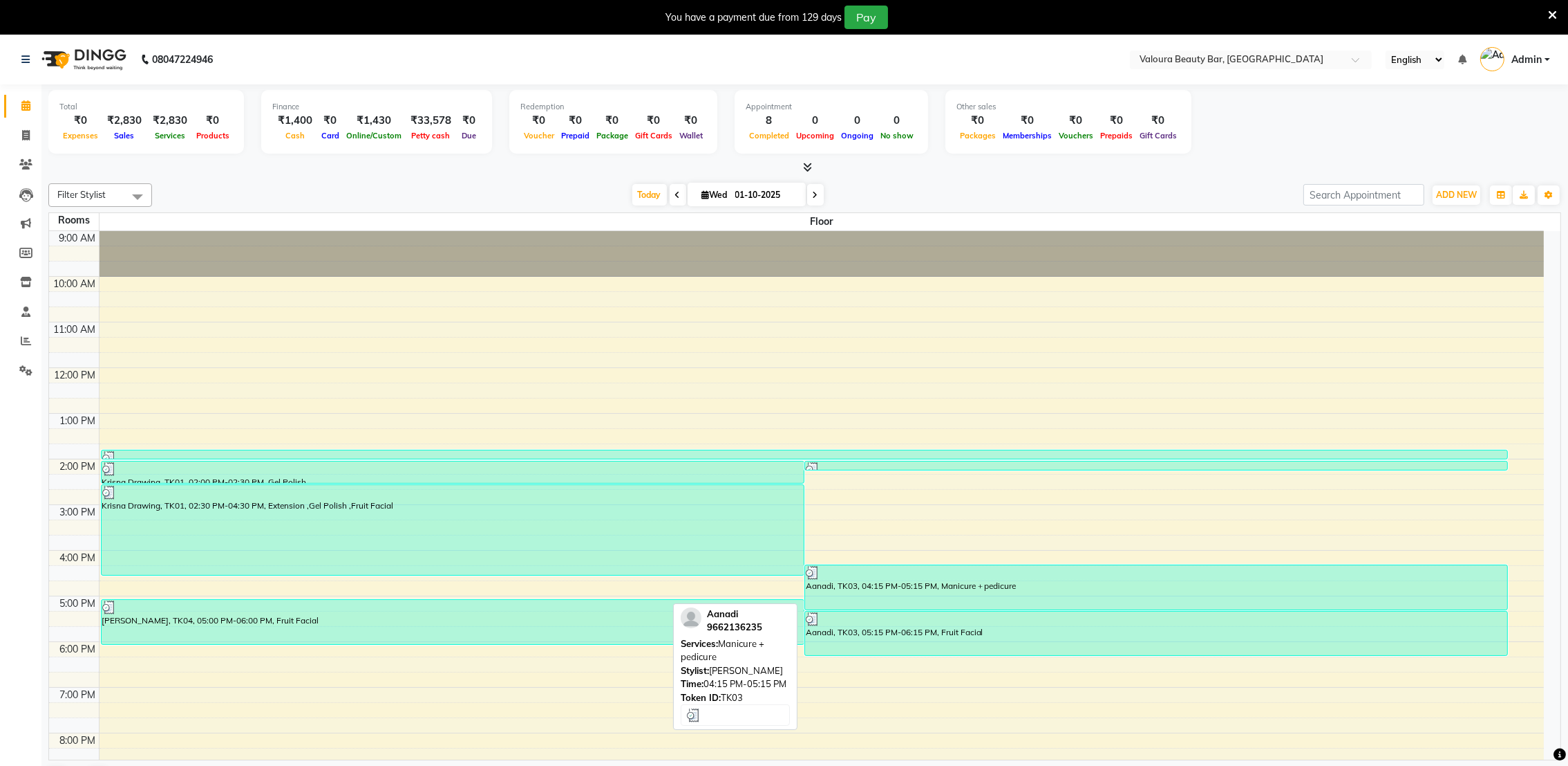
drag, startPoint x: 310, startPoint y: 522, endPoint x: 1175, endPoint y: 571, distance: 866.4
click at [1175, 231] on div "Krisna Drawing, TK01, 02:00 PM-02:30 PM, Gel Polish dimpal, TK02, 02:00 PM-02:0…" at bounding box center [805, 231] width 1407 height 0
click at [1175, 571] on div at bounding box center [1156, 572] width 701 height 14
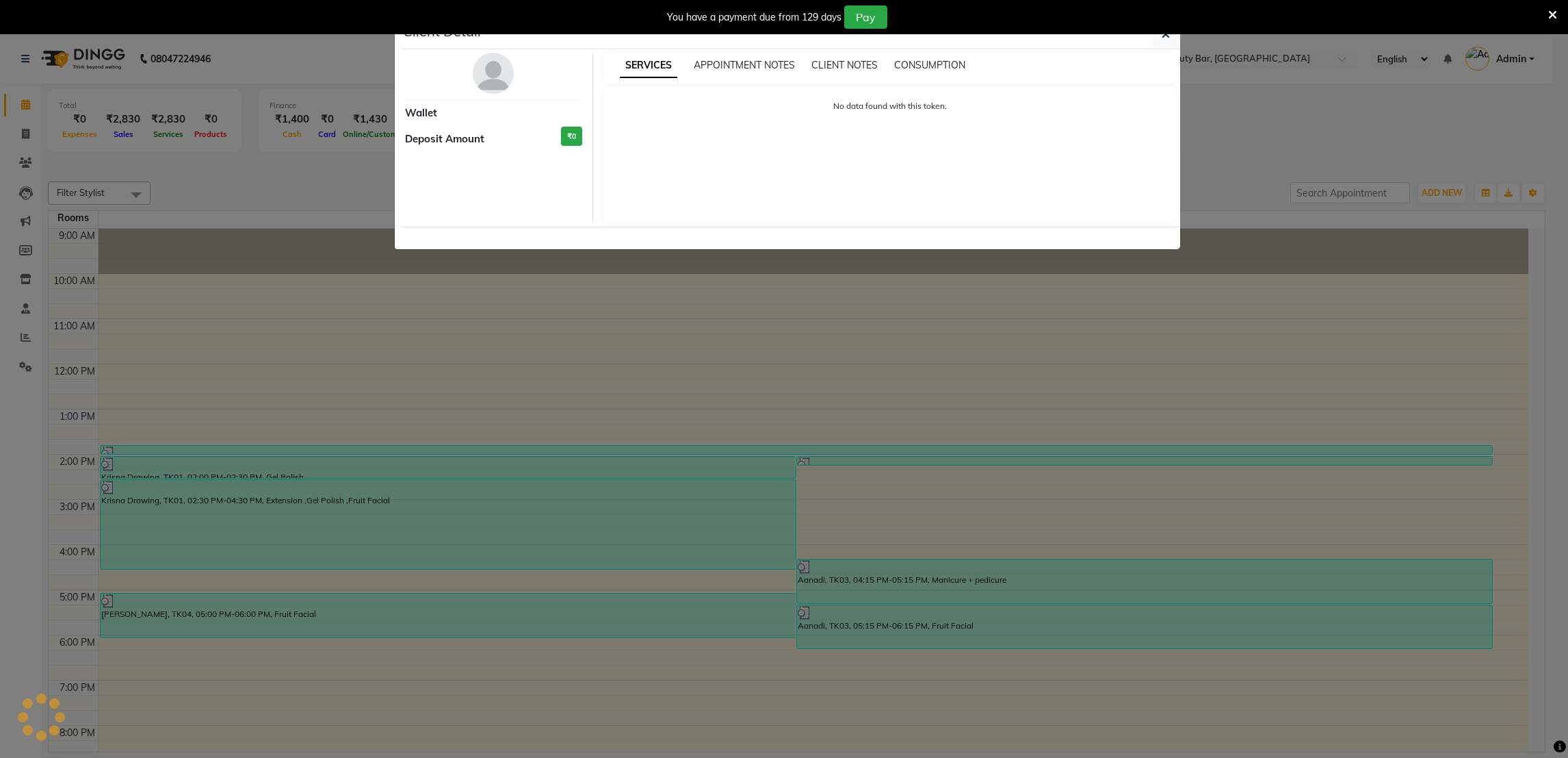
select select "3"
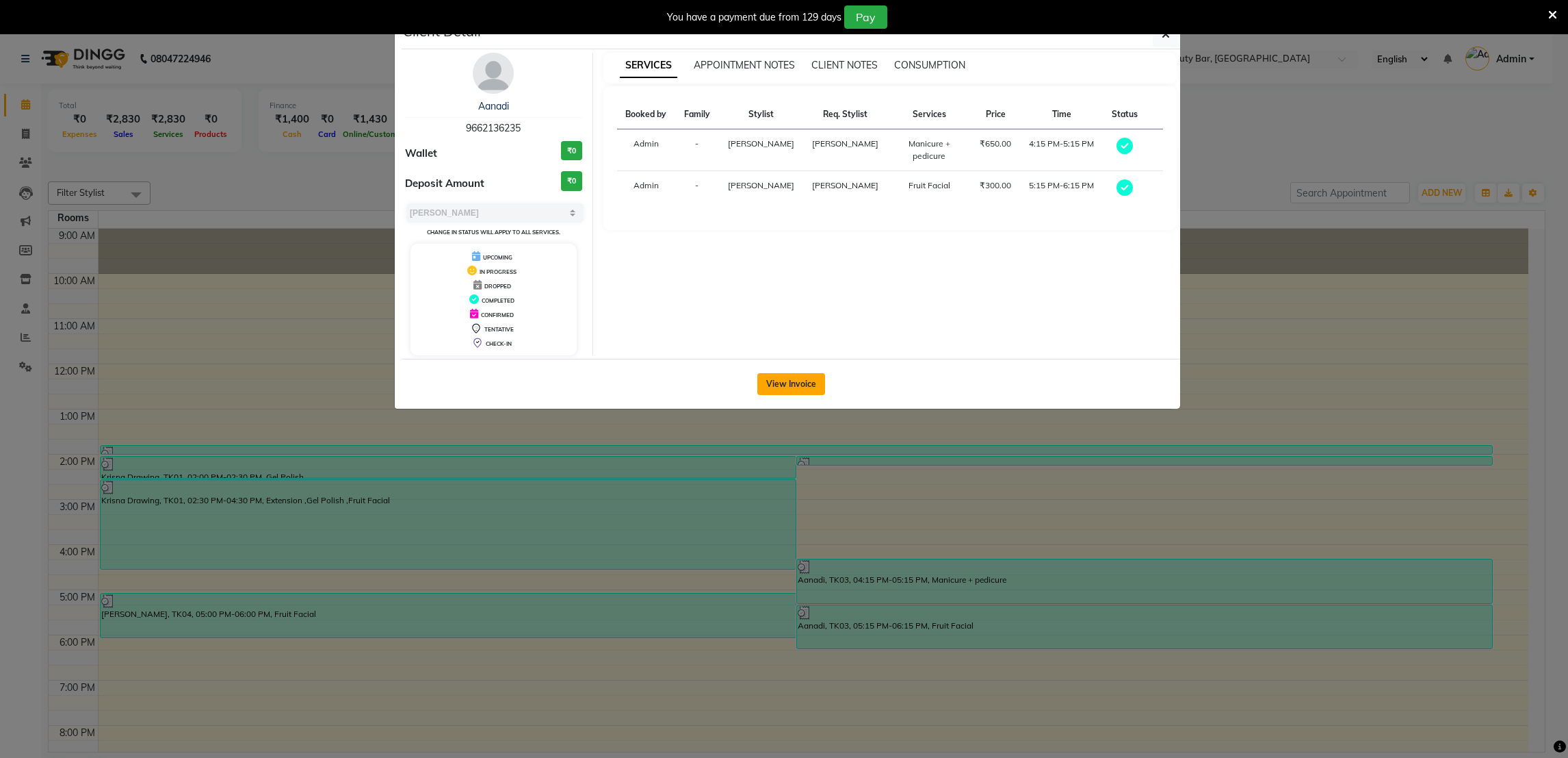
click at [775, 390] on button "View Invoice" at bounding box center [791, 383] width 68 height 22
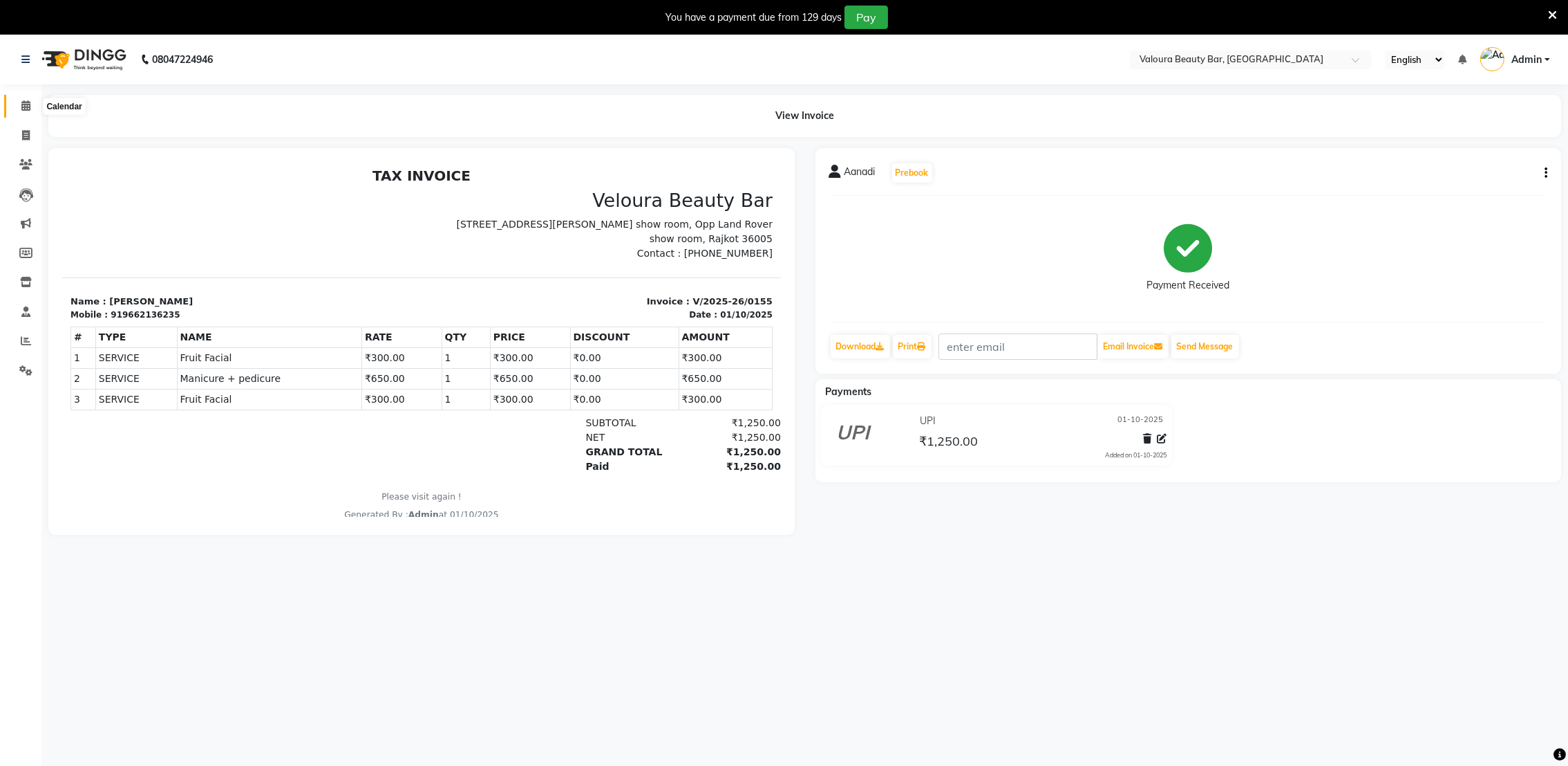
click at [19, 107] on span at bounding box center [26, 106] width 24 height 16
